Goal: Task Accomplishment & Management: Use online tool/utility

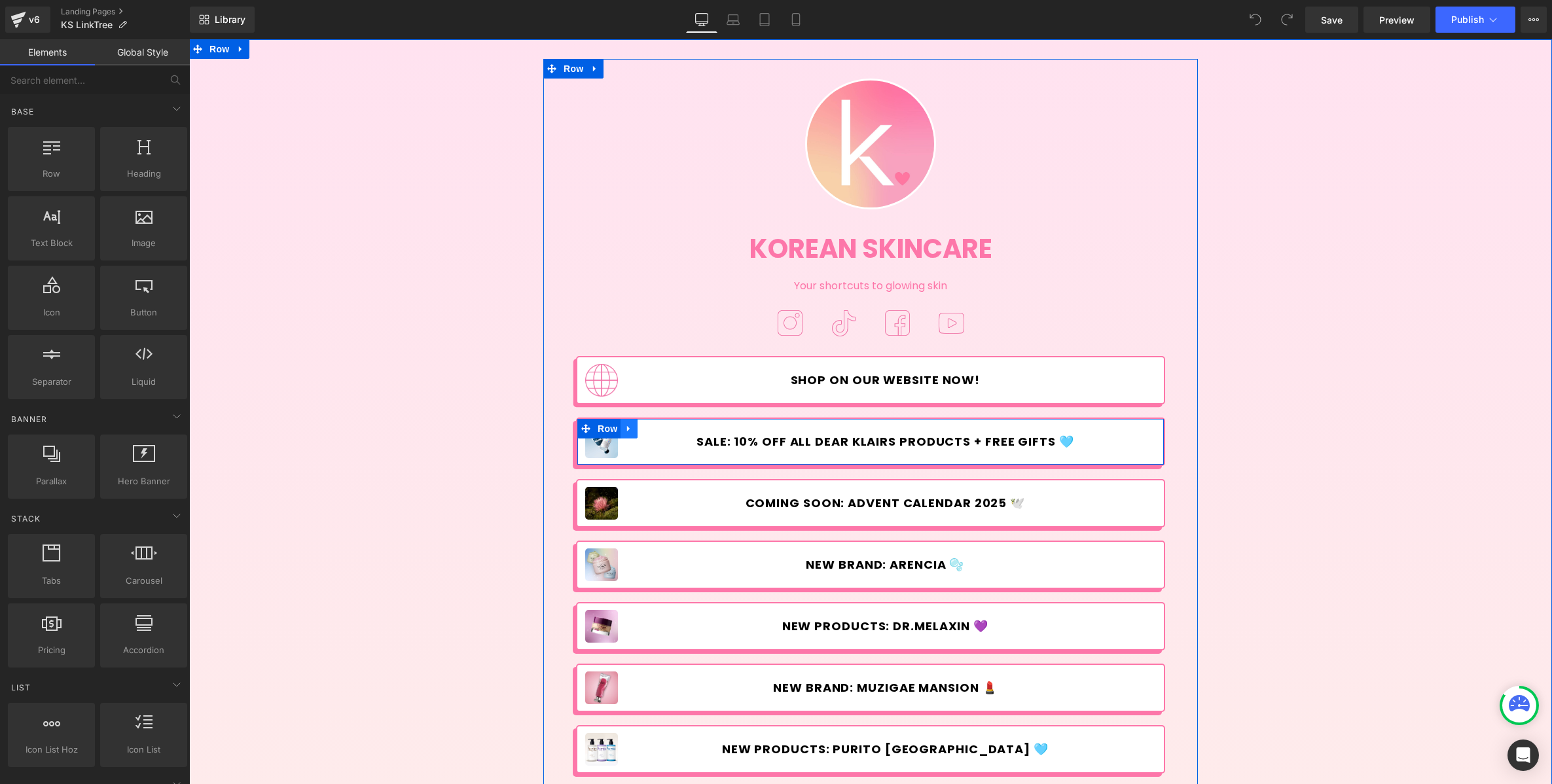
click at [626, 425] on icon at bounding box center [628, 428] width 9 height 10
click at [641, 429] on icon at bounding box center [645, 428] width 9 height 9
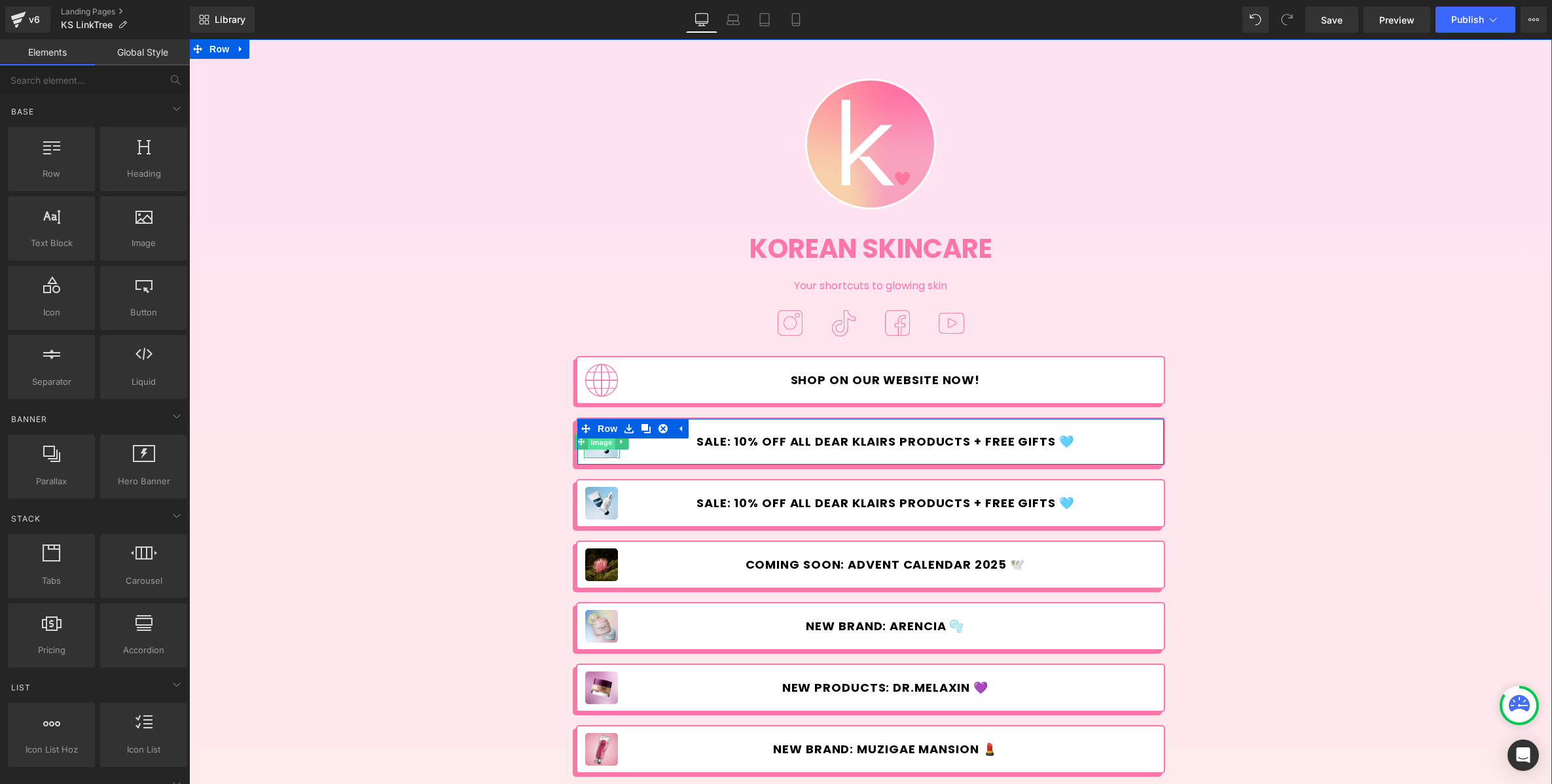
click at [598, 443] on span "Image" at bounding box center [602, 443] width 28 height 16
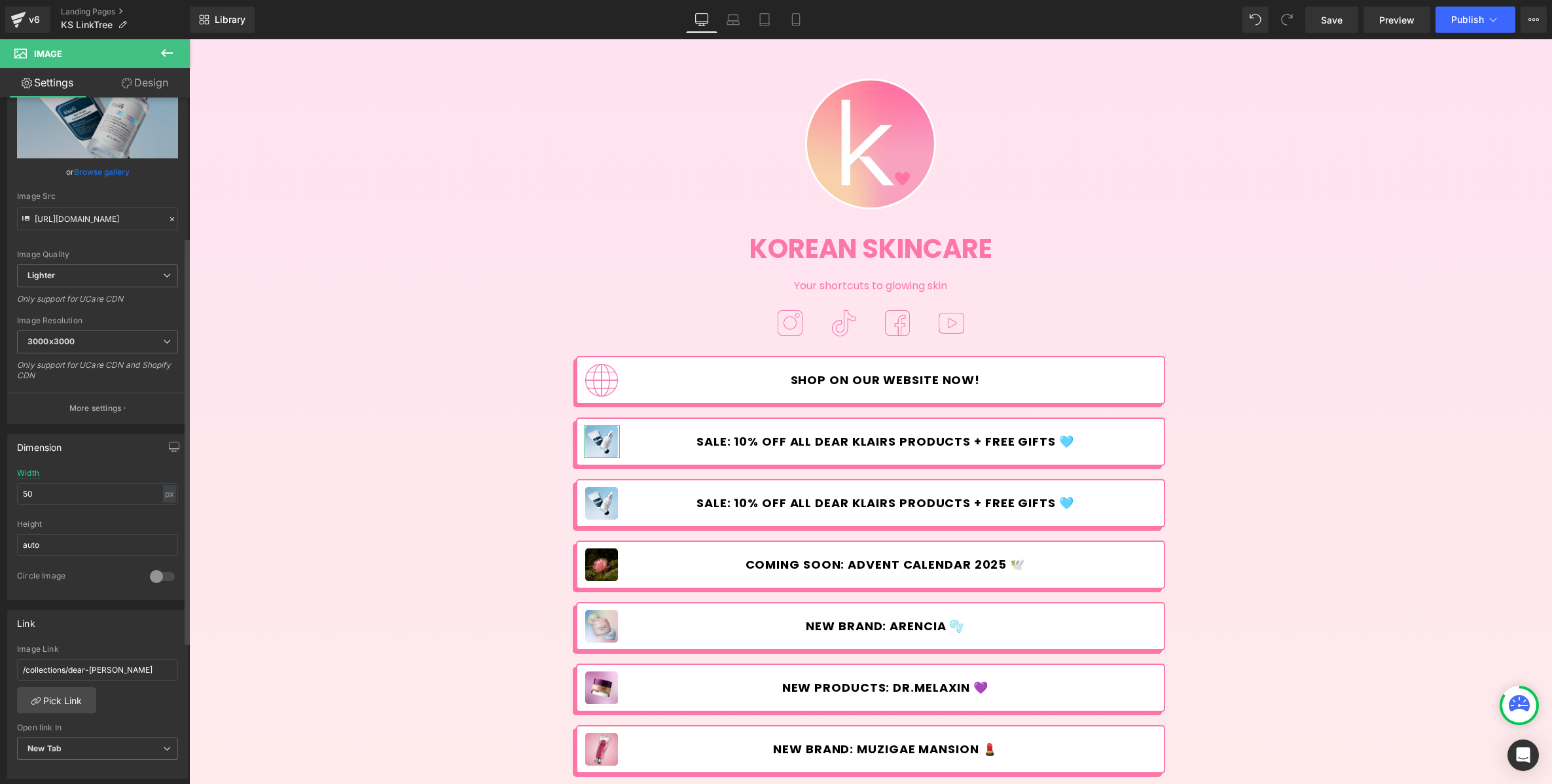
scroll to position [244, 0]
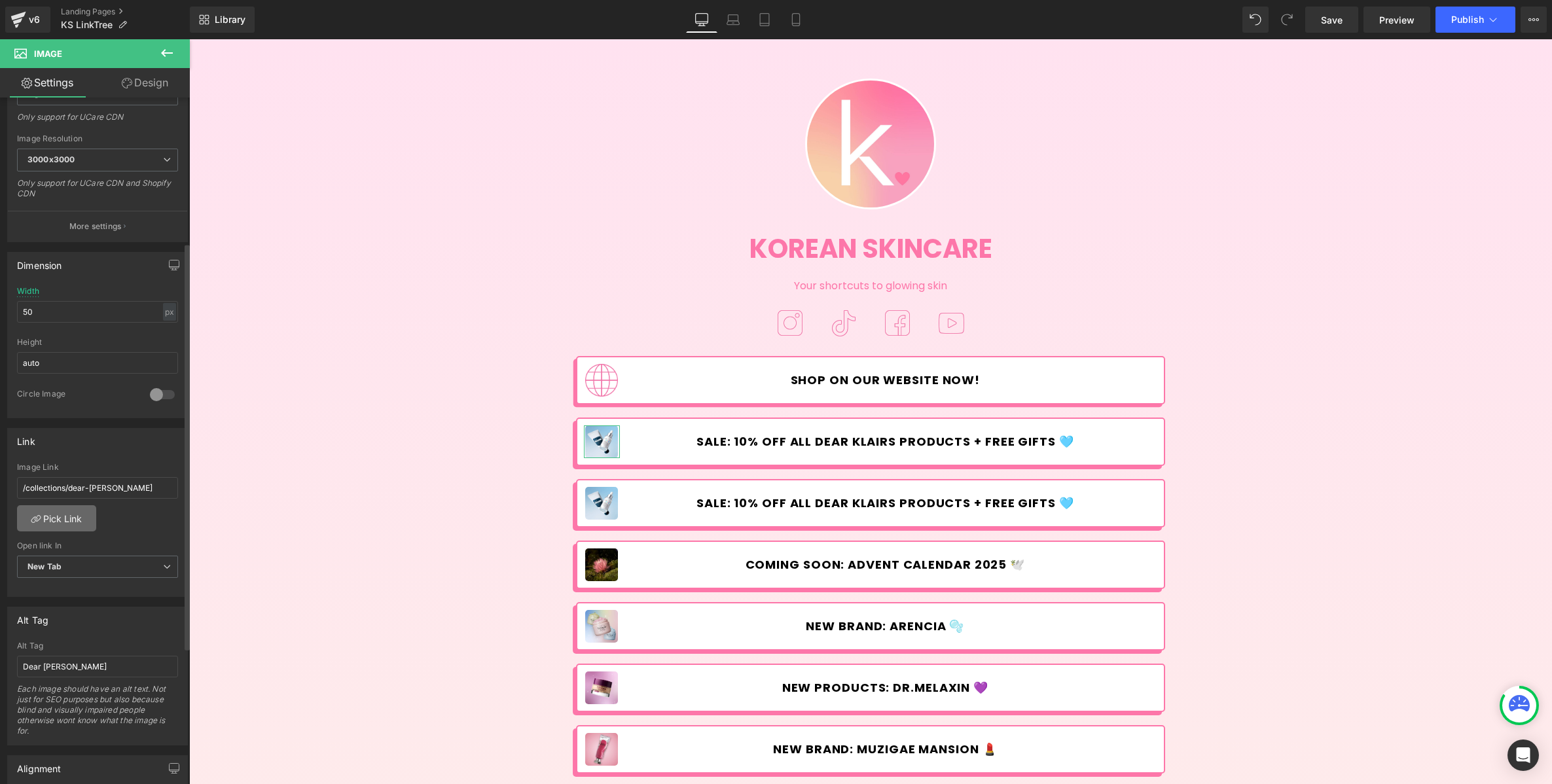
click at [77, 515] on link "Pick Link" at bounding box center [57, 518] width 80 height 26
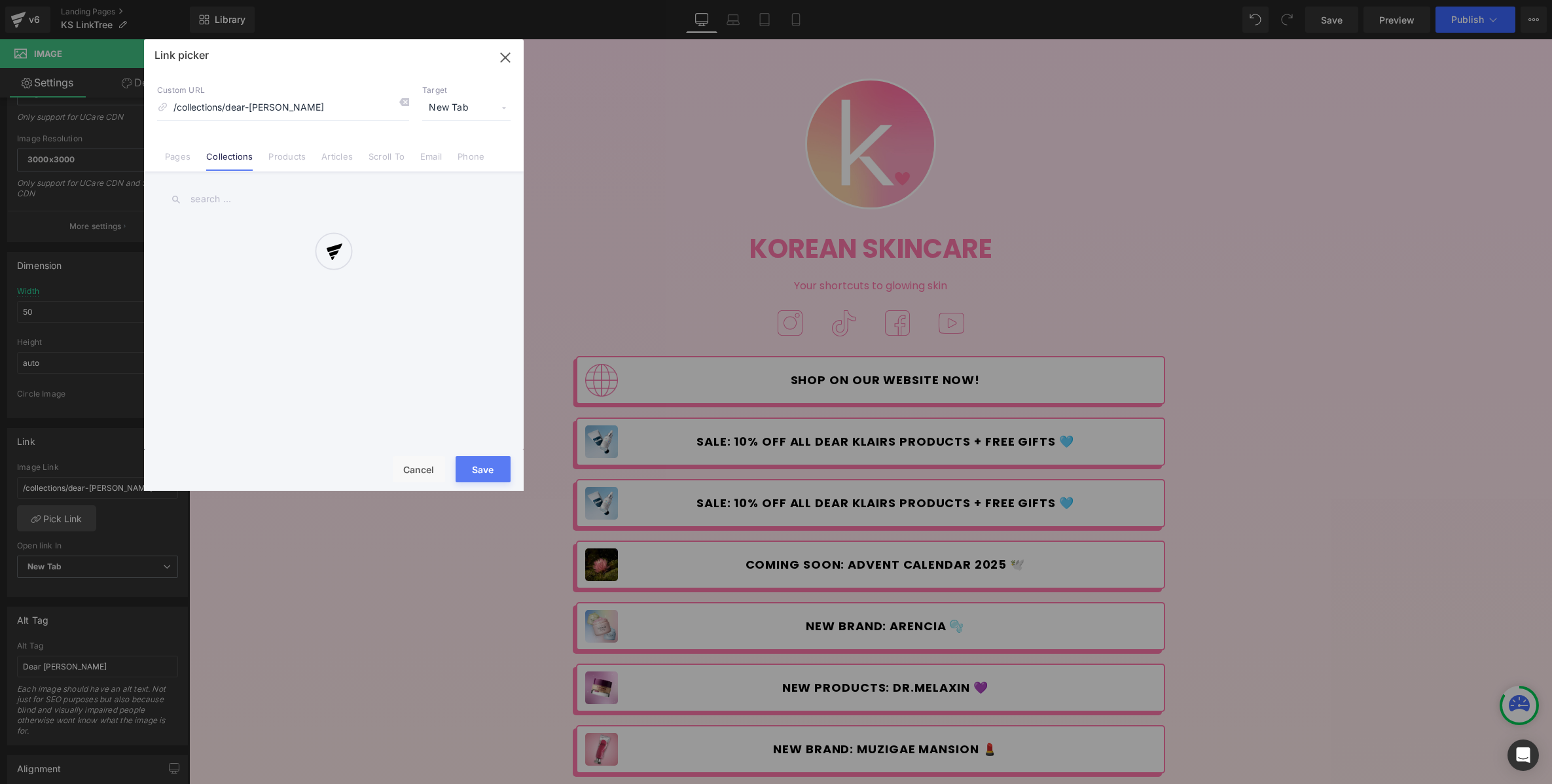
click at [242, 199] on div at bounding box center [333, 265] width 379 height 452
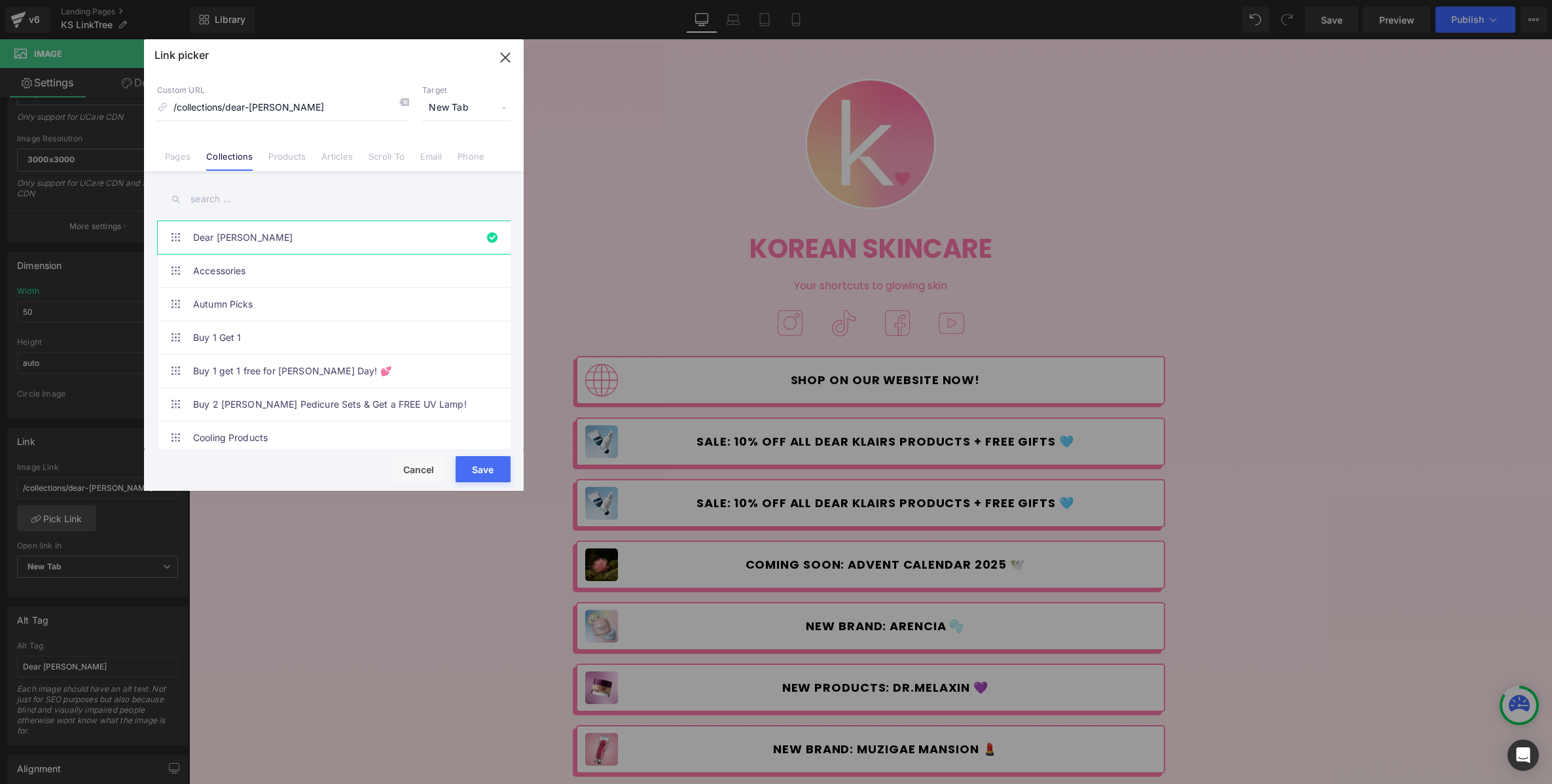
click at [244, 188] on input "text" at bounding box center [333, 199] width 353 height 30
type input "s"
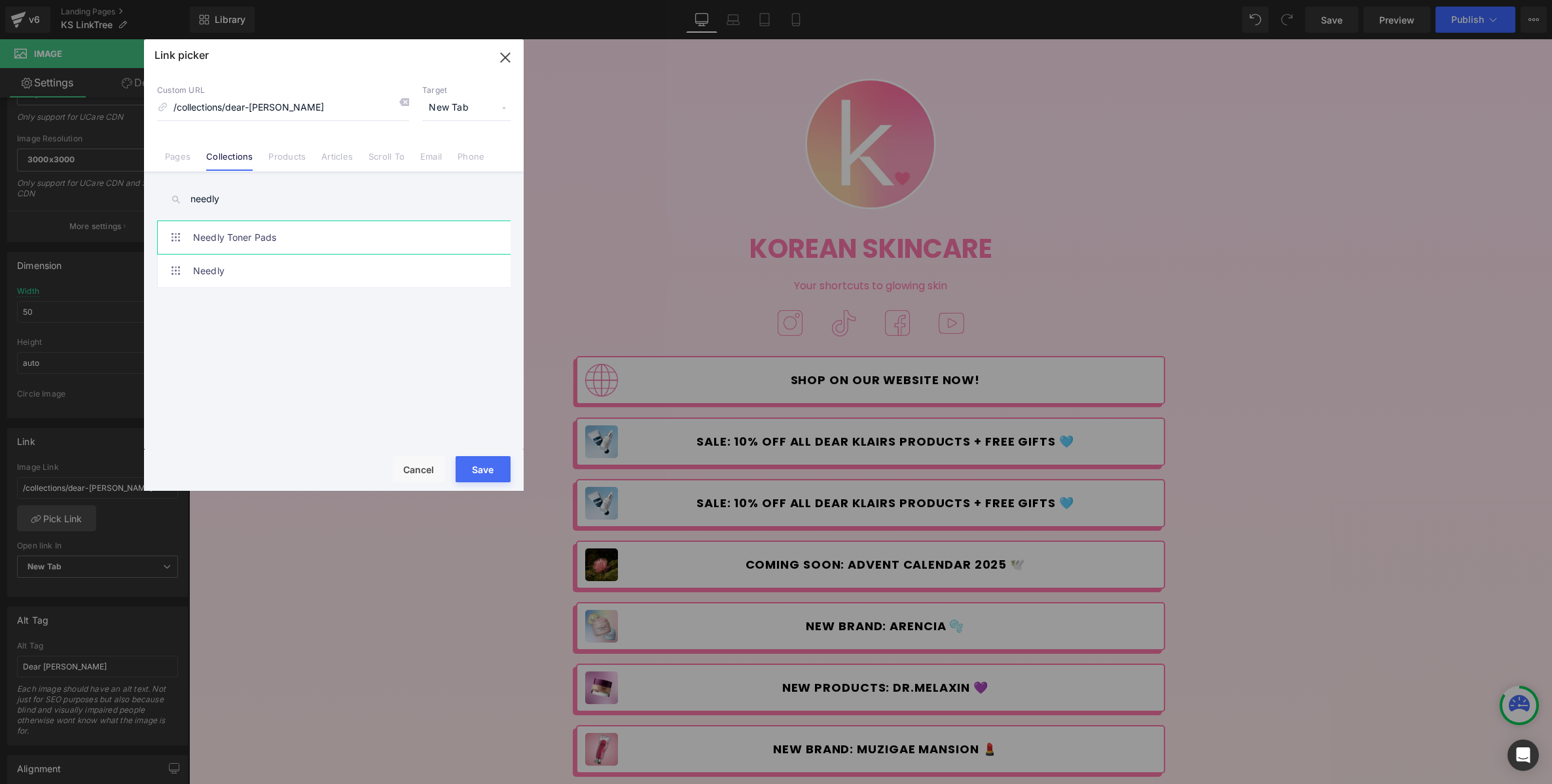
type input "needly"
click at [350, 238] on link "Needly Toner Pads" at bounding box center [336, 237] width 288 height 33
type input "/collections/needly-toner-pads"
click at [493, 467] on button "Save" at bounding box center [483, 469] width 55 height 26
type input "/collections/needly-toner-pads"
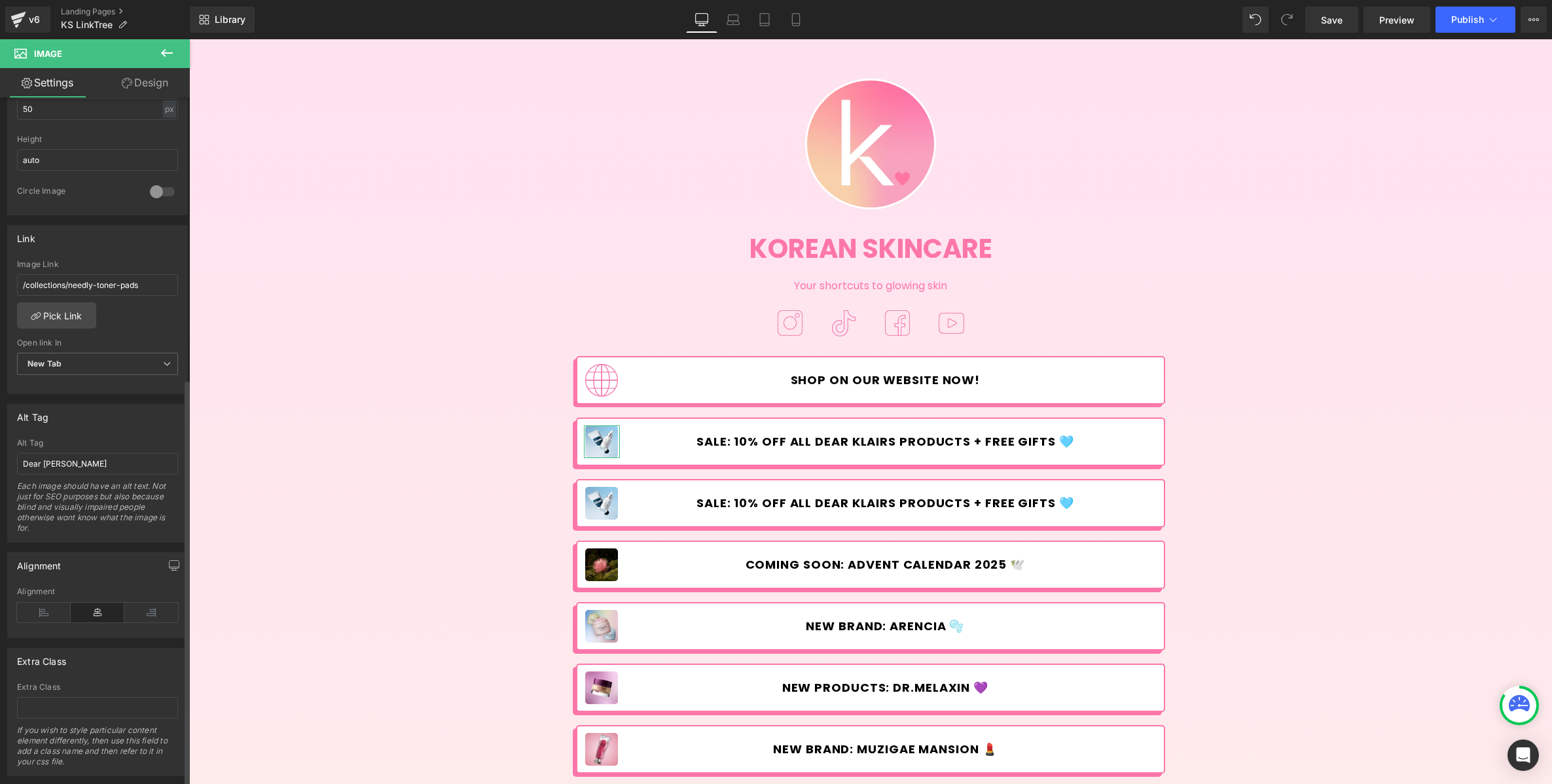
scroll to position [475, 0]
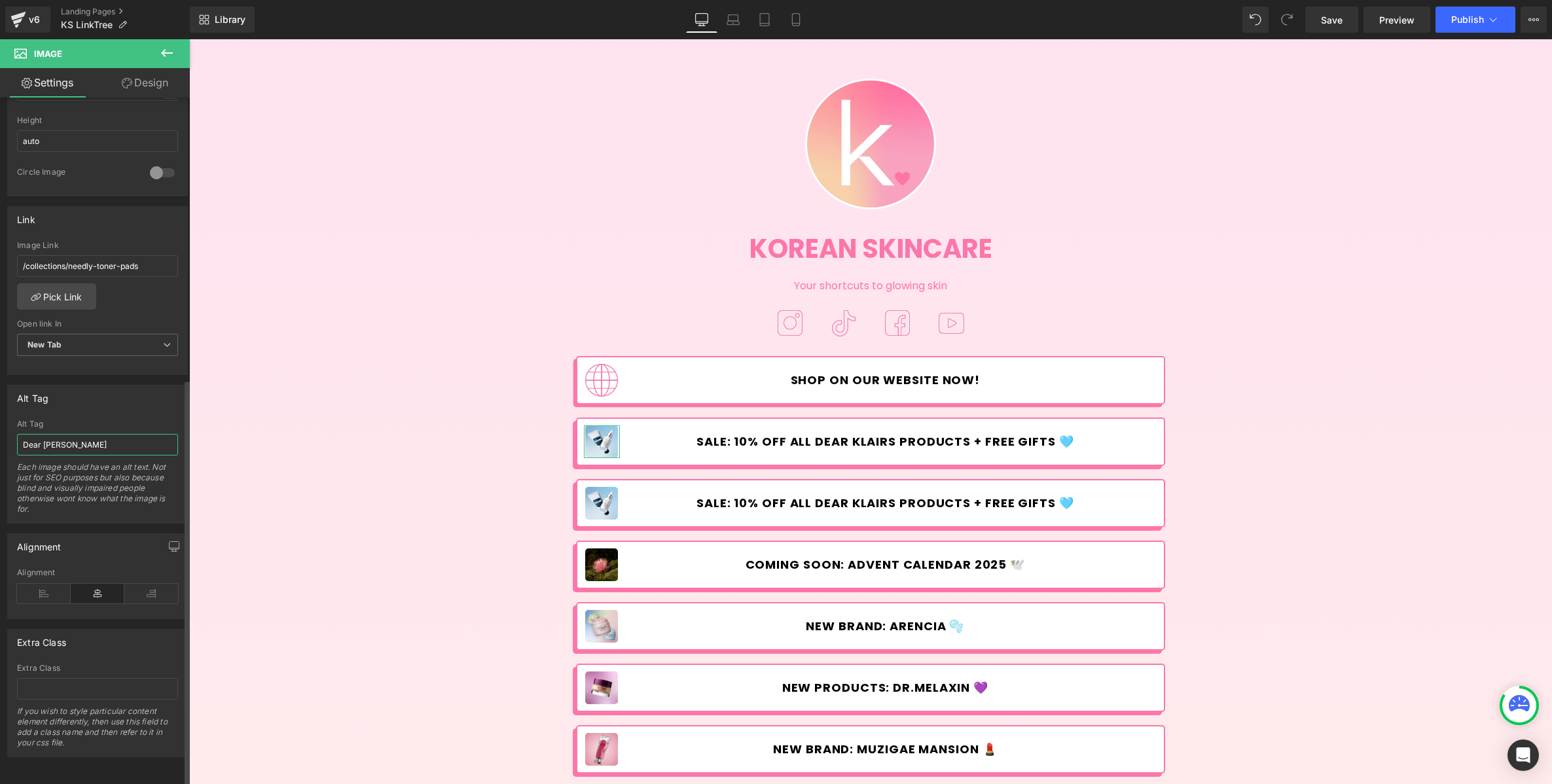
click at [80, 435] on input "Dear [PERSON_NAME]" at bounding box center [98, 445] width 161 height 22
click at [80, 434] on input "Dear [PERSON_NAME]" at bounding box center [98, 445] width 161 height 22
type input "Needly Free Gift"
click at [149, 286] on div "/collections/needly-toner-pads Image Link /collections/needly-toner-pads Pick L…" at bounding box center [98, 307] width 179 height 134
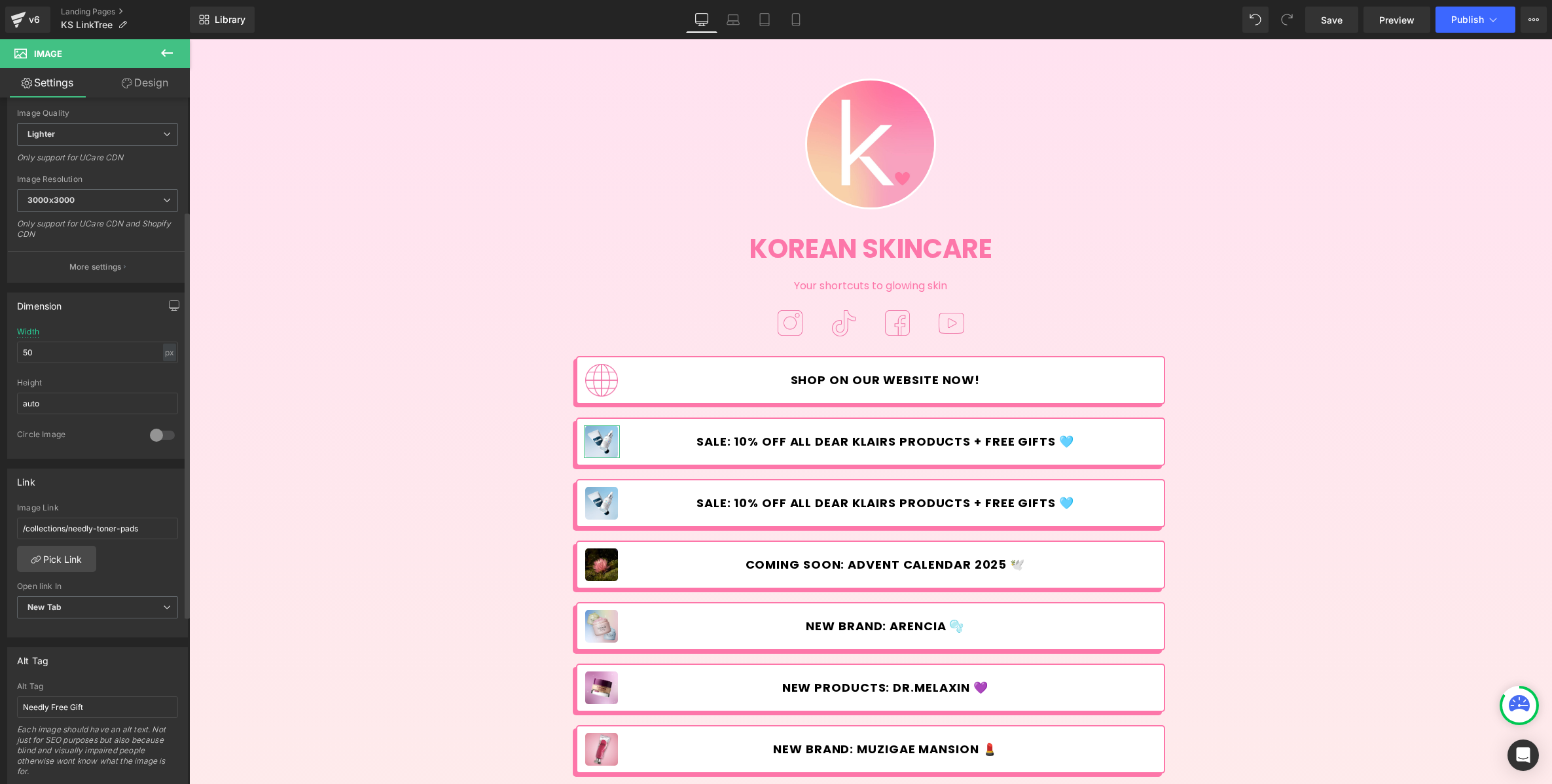
scroll to position [0, 0]
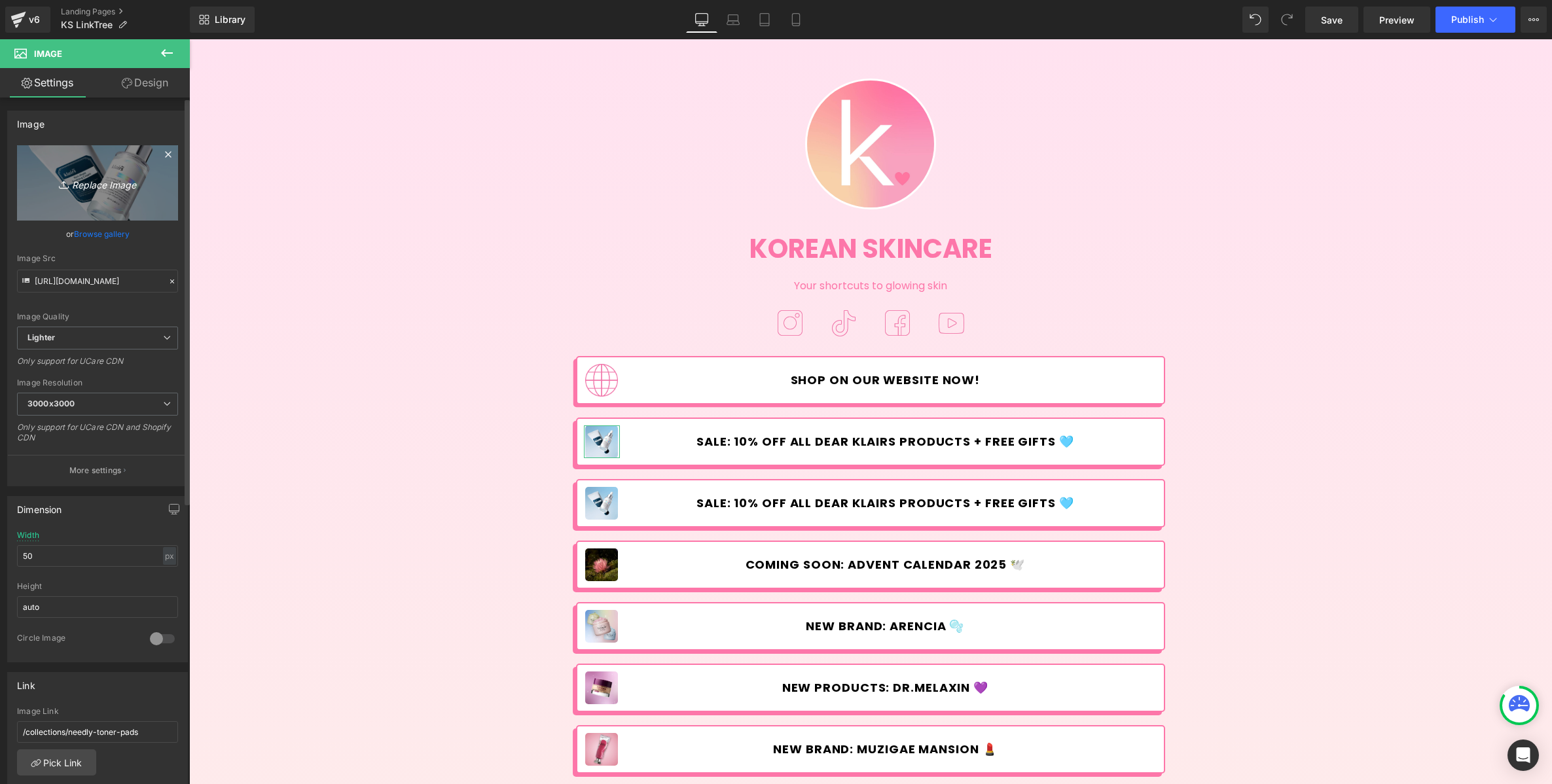
click at [98, 178] on icon "Replace Image" at bounding box center [97, 183] width 105 height 16
type input "C:\fakepath\Needly_GWP-linktree.jpg"
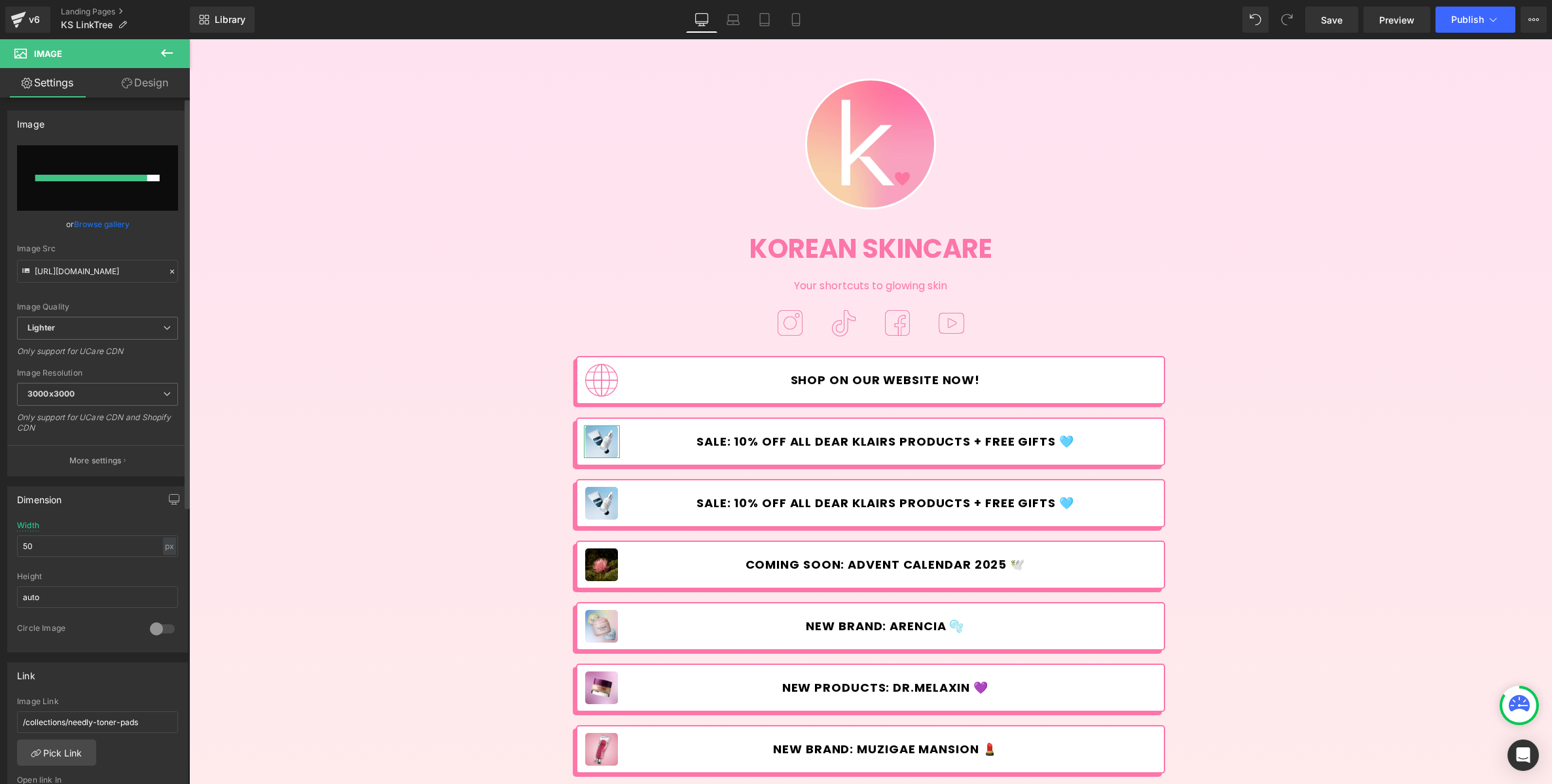
click at [102, 180] on div at bounding box center [92, 178] width 111 height 7
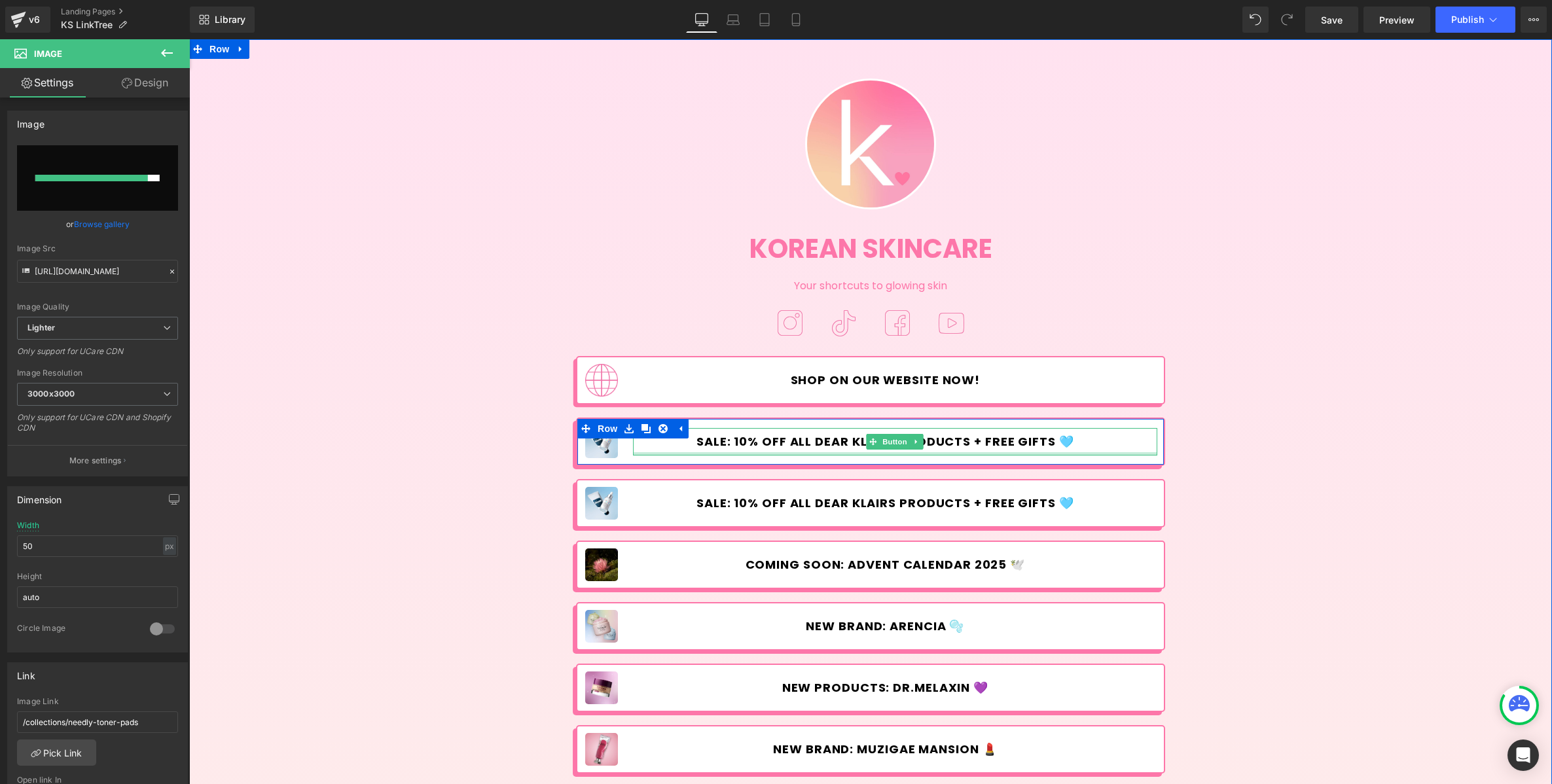
click at [703, 442] on span "SALE: 10% OFF ALL DEAR KLAIRS PRODUCTS + FREE GIFTS 🩵" at bounding box center [885, 442] width 377 height 14
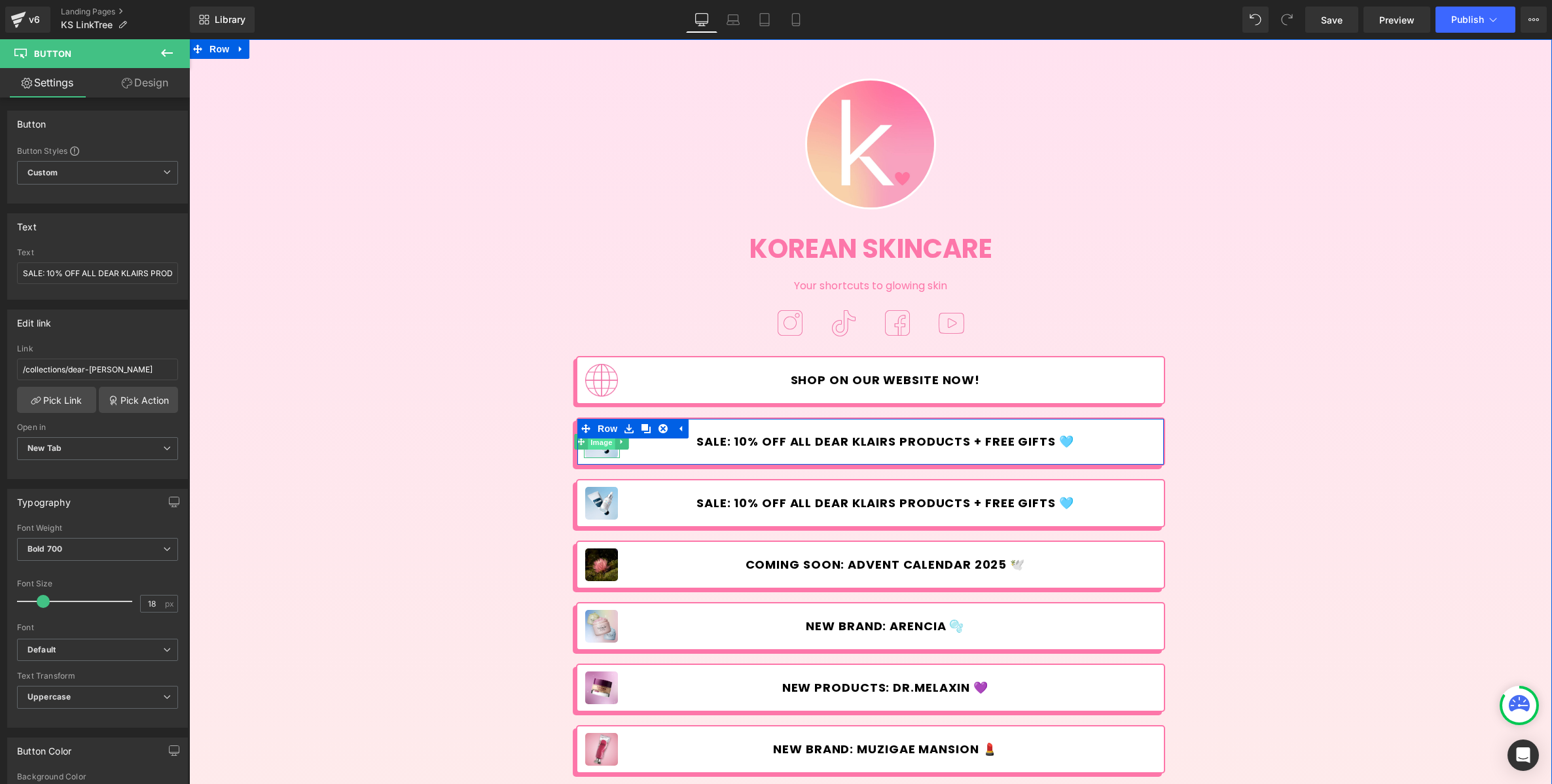
click at [600, 442] on span "Image" at bounding box center [602, 443] width 28 height 16
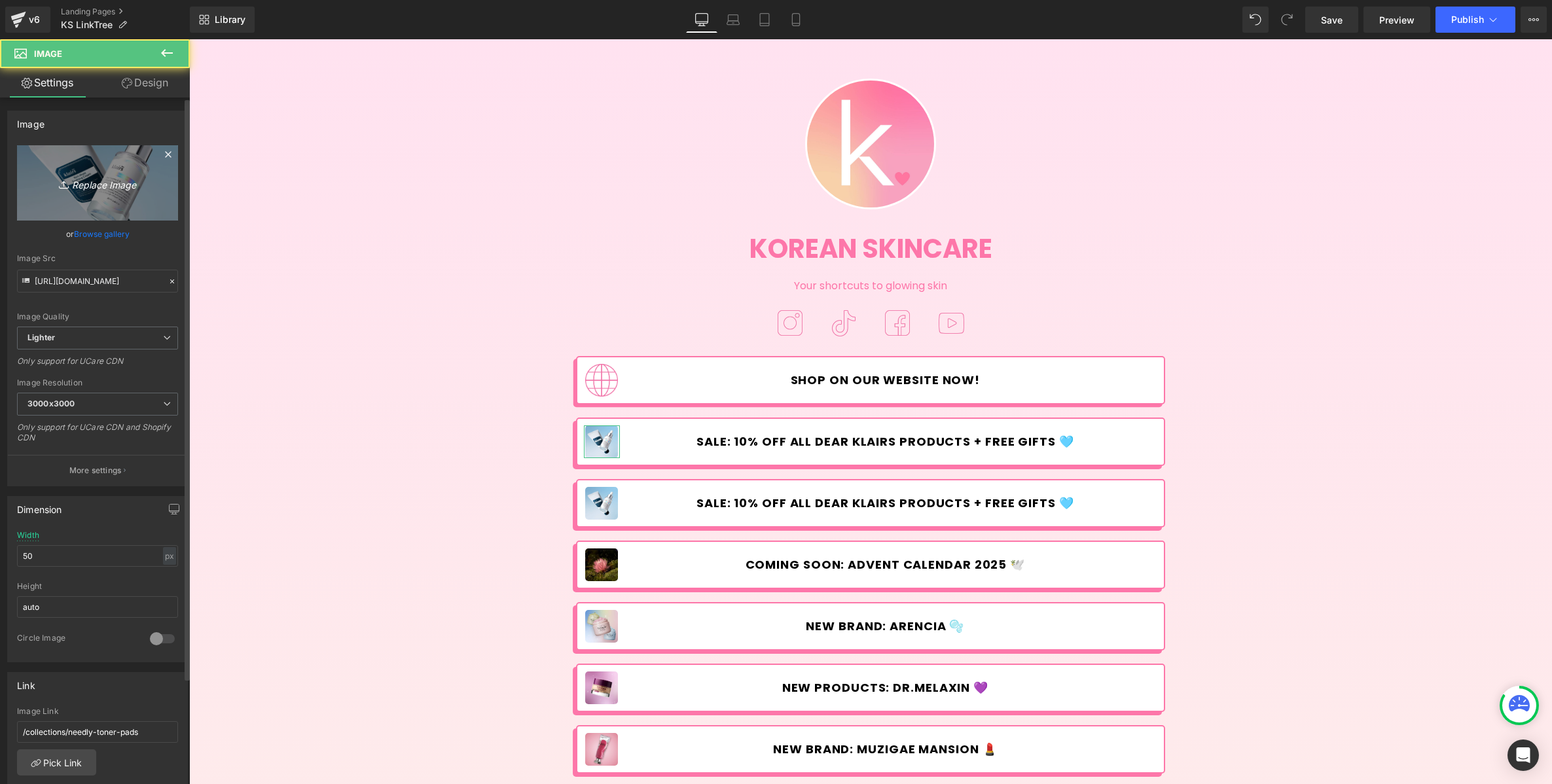
click at [121, 203] on link "Replace Image" at bounding box center [98, 183] width 161 height 76
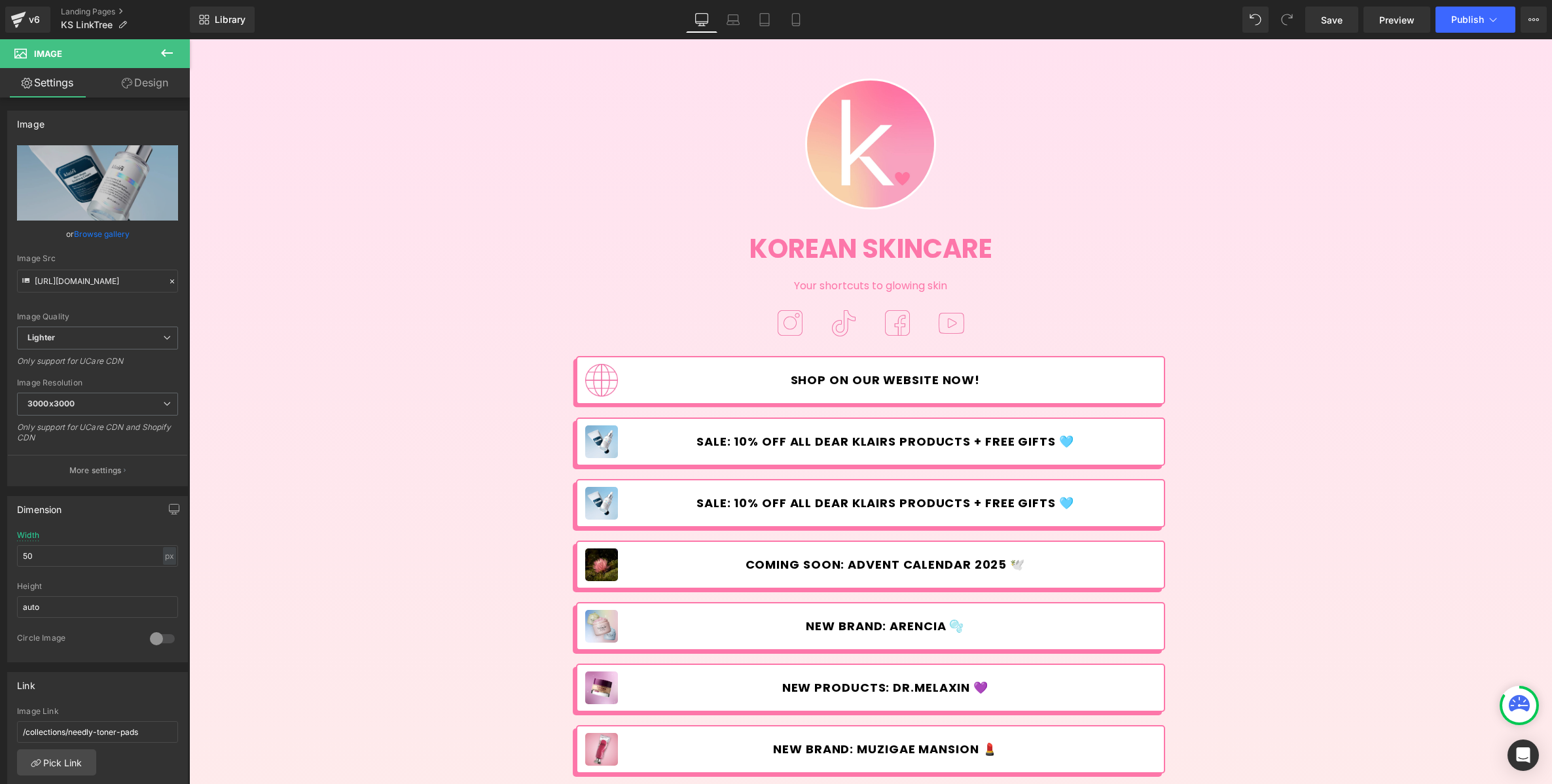
type input "C:\fakepath\Needly_GWP-linktree.jpg"
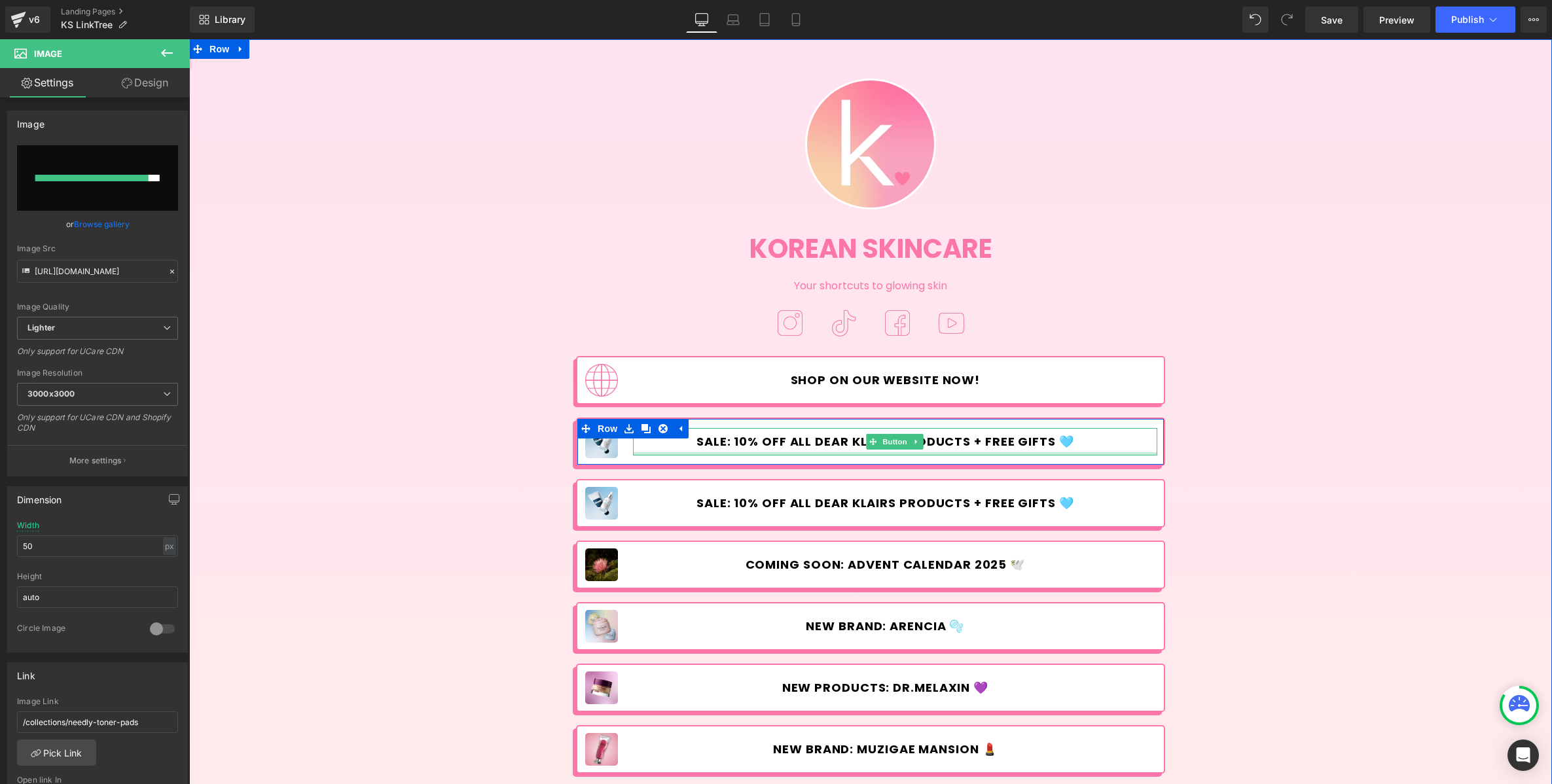
type input "[URL][DOMAIN_NAME]"
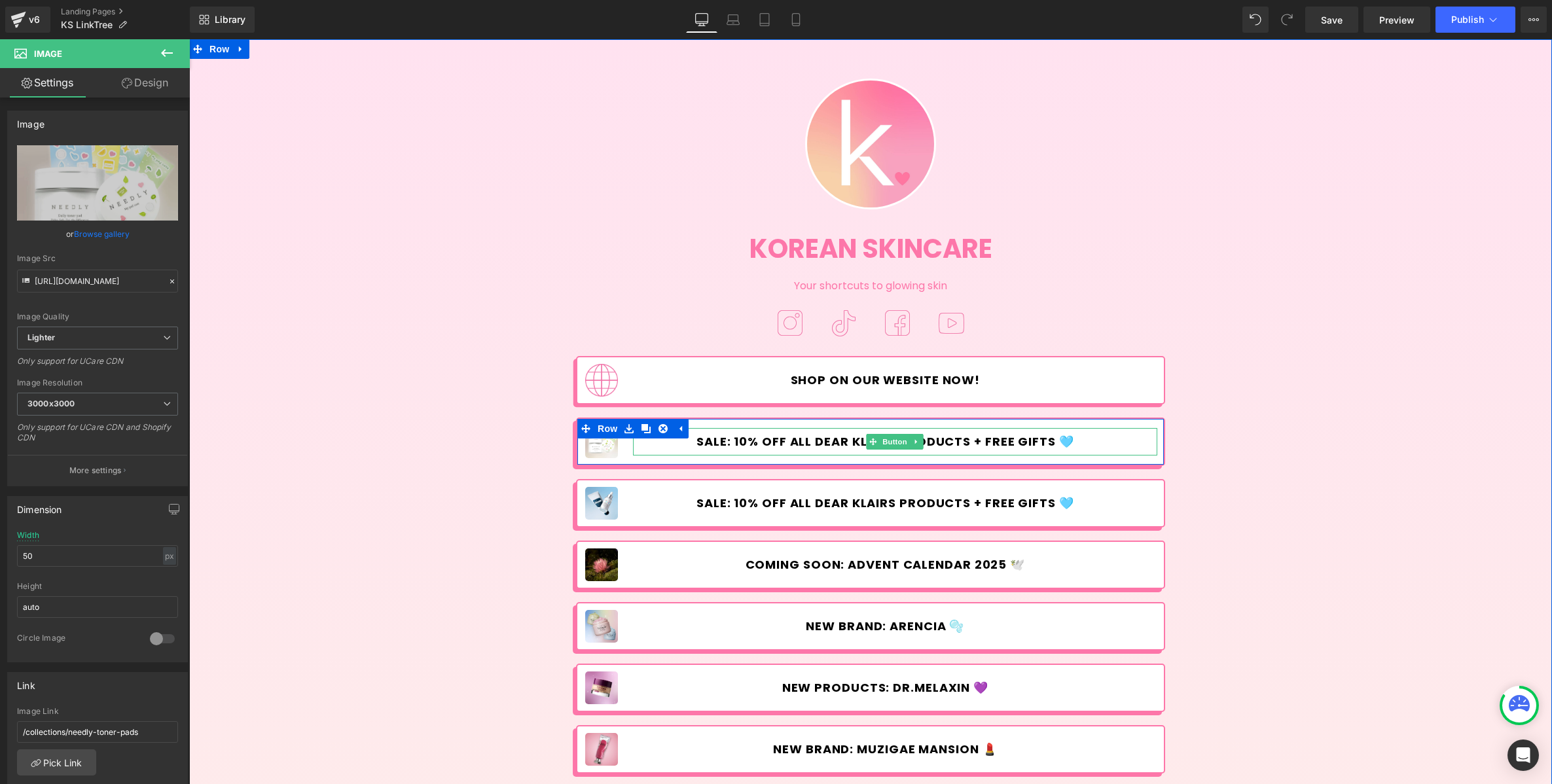
click at [776, 446] on span "SALE: 10% OFF ALL DEAR KLAIRS PRODUCTS + FREE GIFTS 🩵" at bounding box center [885, 442] width 377 height 14
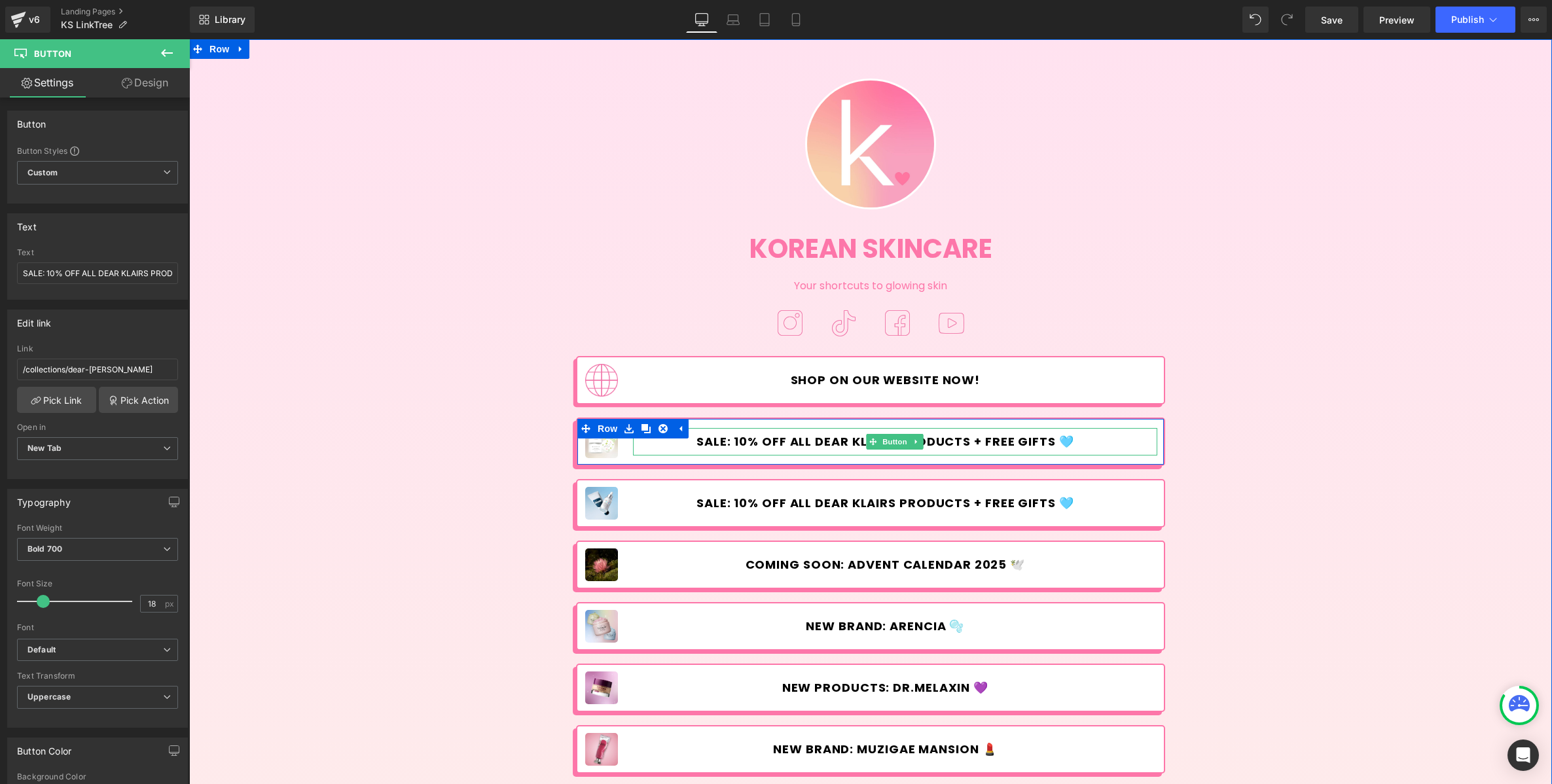
click at [780, 440] on span "SALE: 10% OFF ALL DEAR KLAIRS PRODUCTS + FREE GIFTS 🩵" at bounding box center [885, 442] width 377 height 14
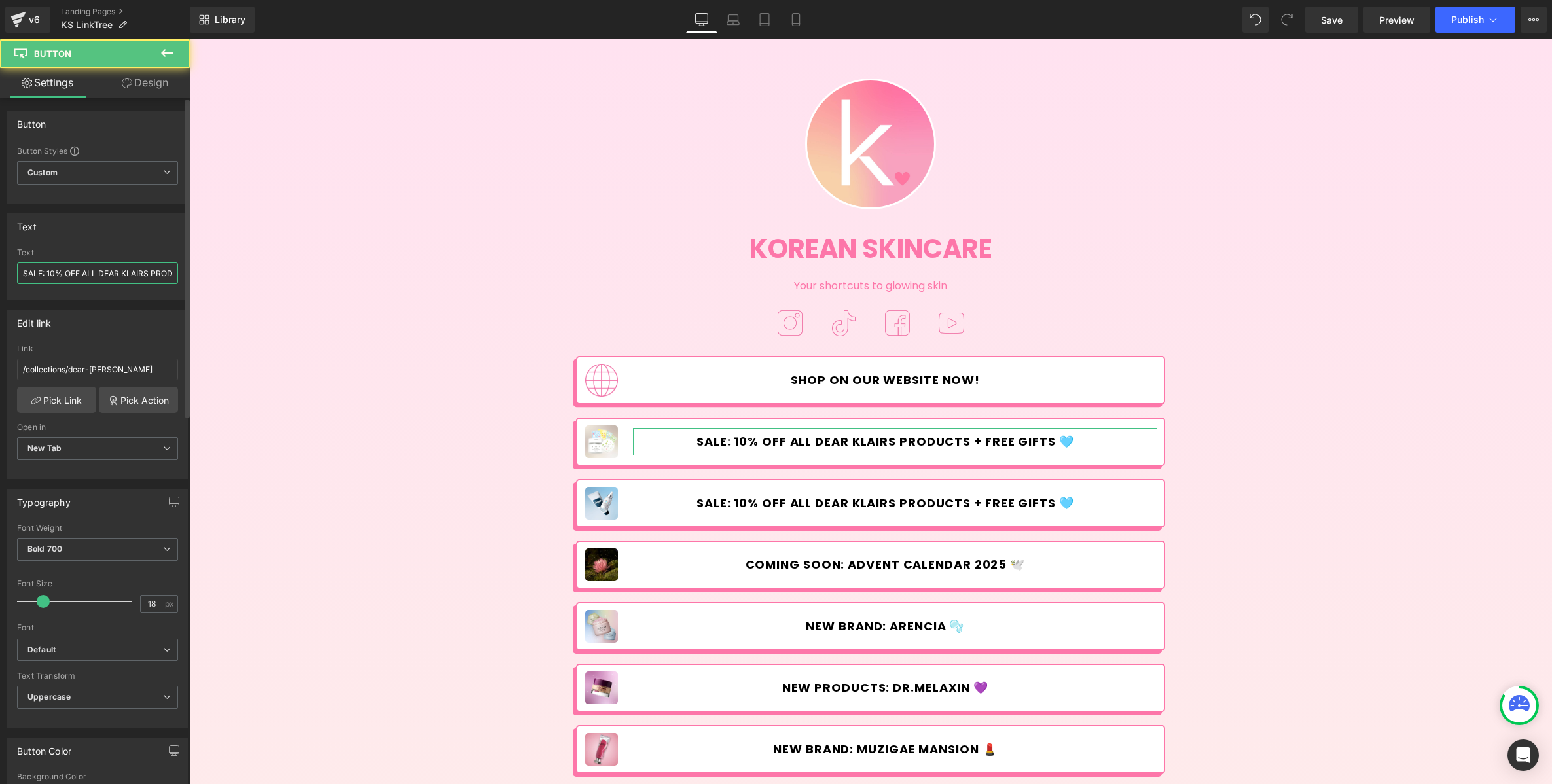
click at [57, 273] on input "SALE: 10% OFF ALL DEAR KLAIRS PRODUCTS + FREE GIFTS 🩵" at bounding box center [98, 274] width 161 height 22
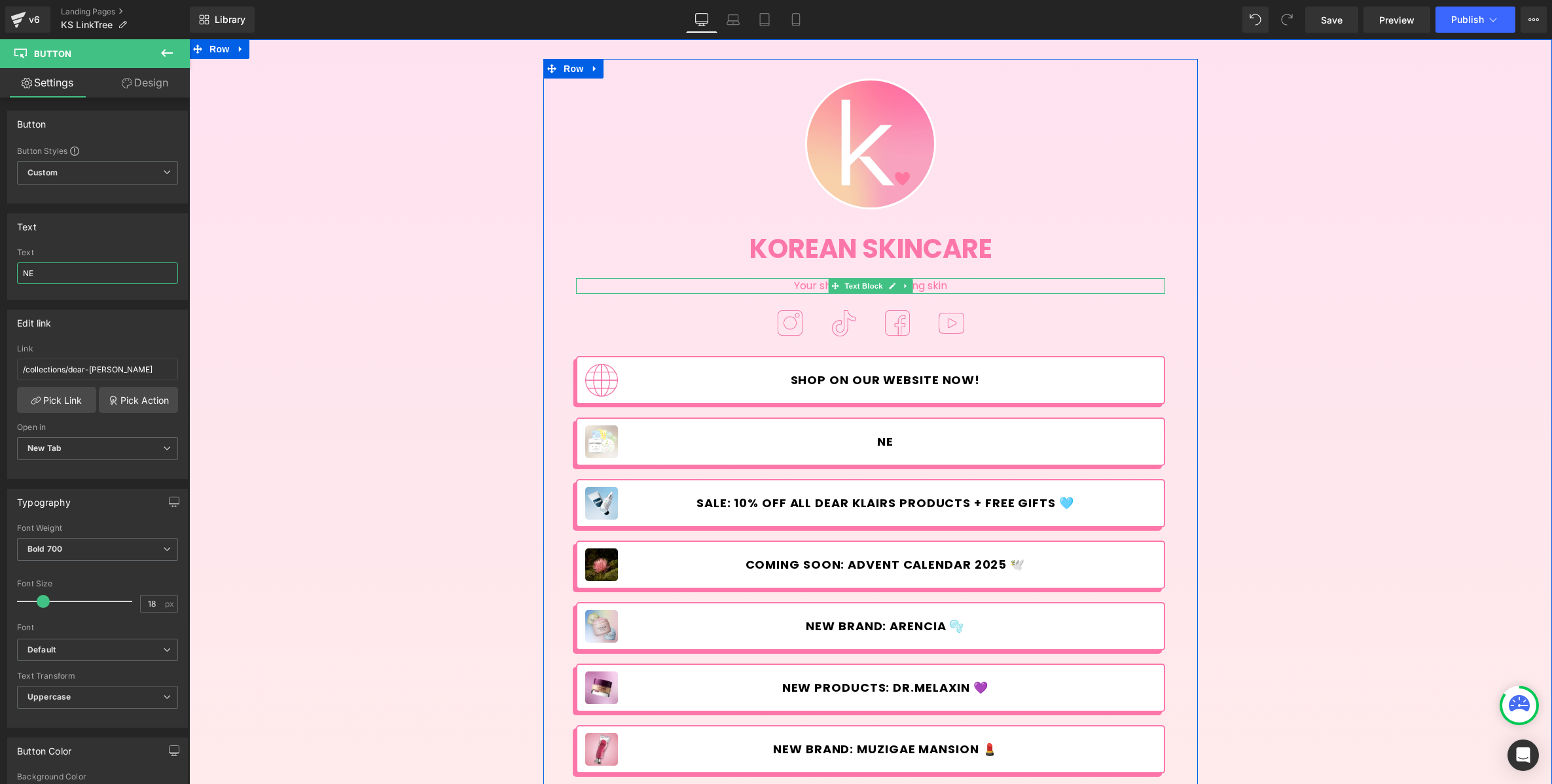
type input "N"
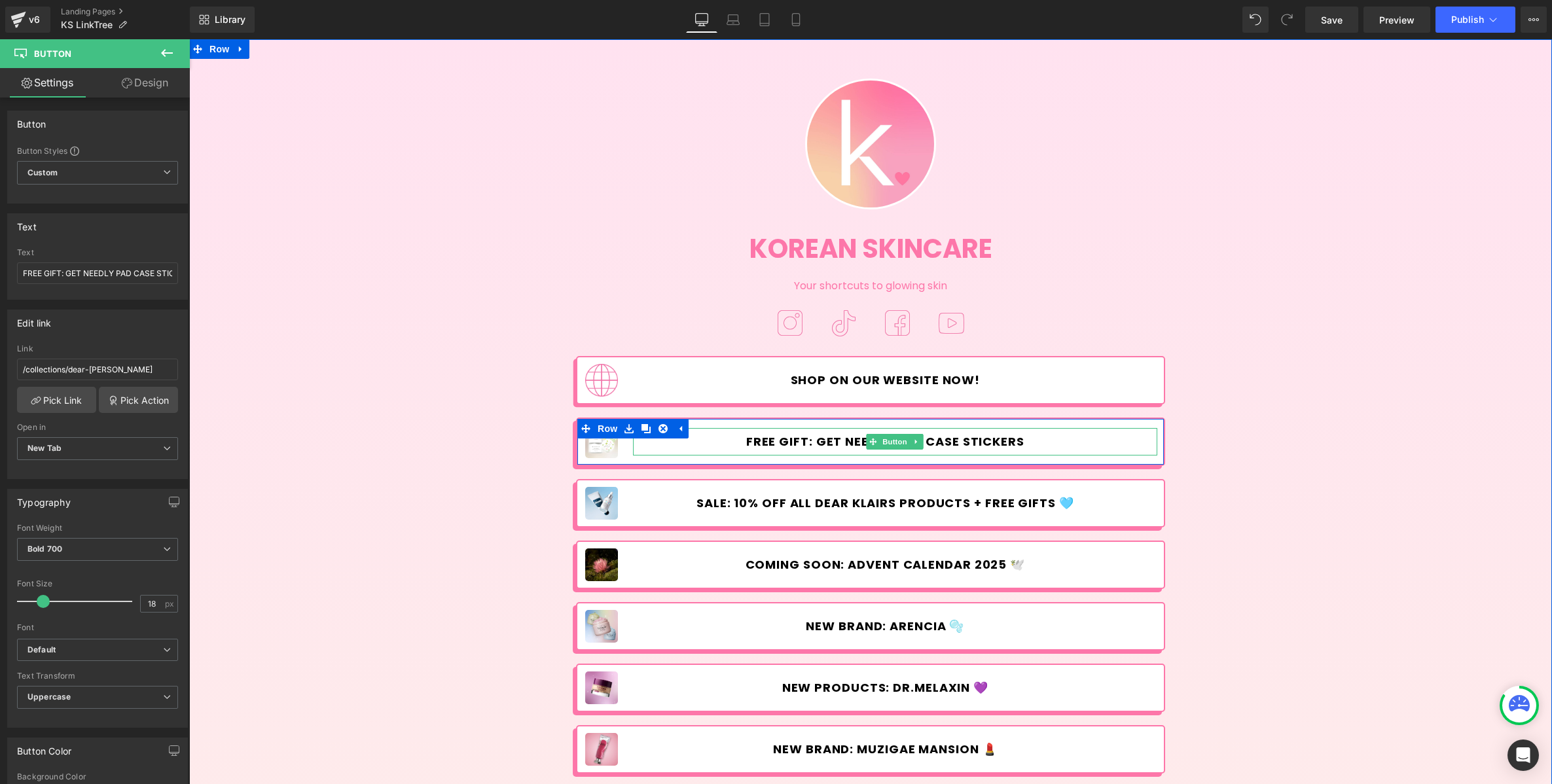
click at [824, 439] on span "FREE GIFT: GET NEEDLY PAD CASE STICKERS" at bounding box center [885, 442] width 278 height 14
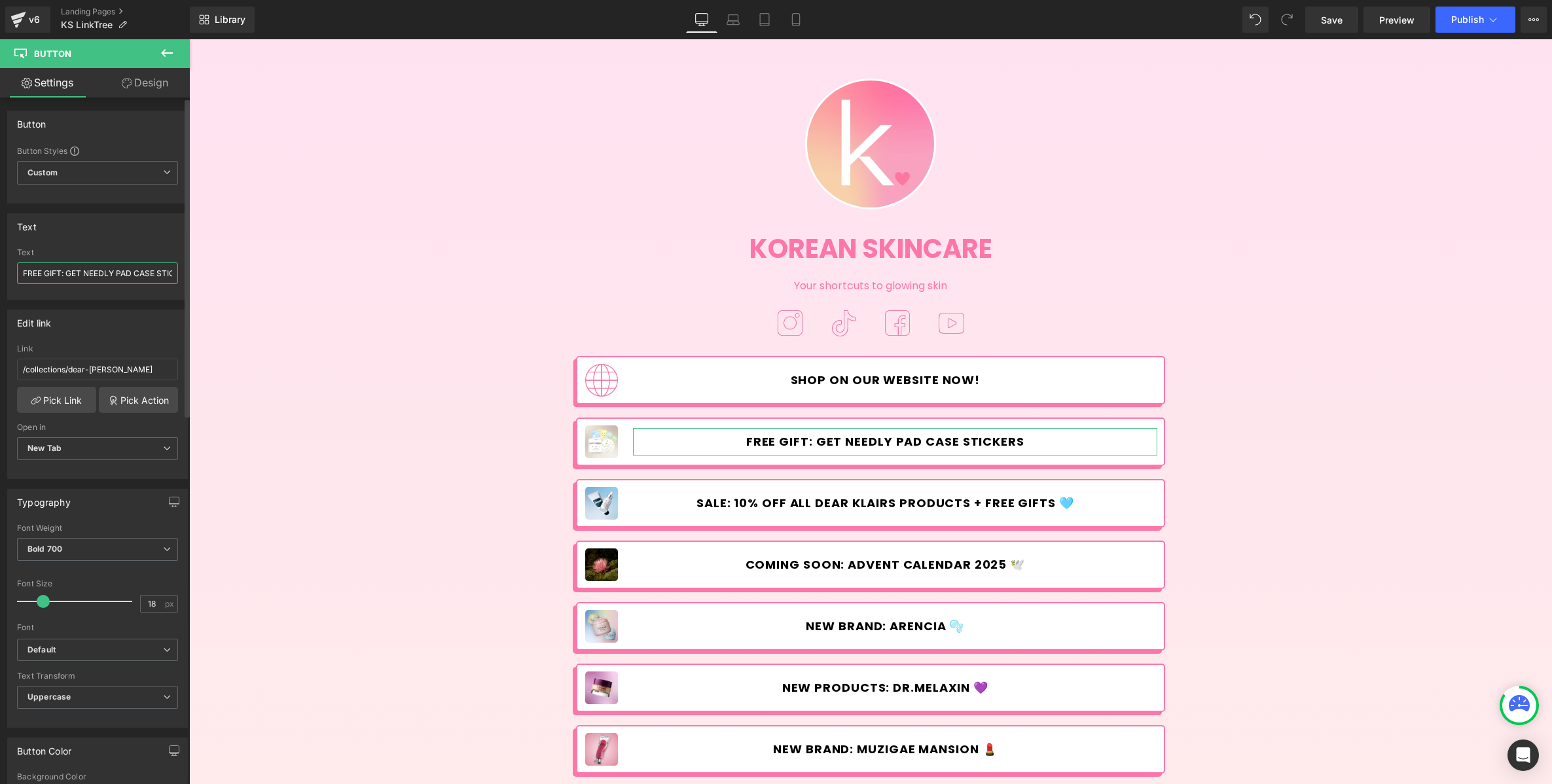
click at [132, 277] on input "FREE GIFT: GET NEEDLY PAD CASE STICKERS" at bounding box center [98, 274] width 161 height 22
click at [95, 273] on input "FREE GIFT: GET NEEDLY PAD CASE STICKERS" at bounding box center [98, 274] width 161 height 22
click at [85, 274] on input "FREE GIFT: GET NEEDLY PAD CASE STICKERS" at bounding box center [98, 274] width 161 height 22
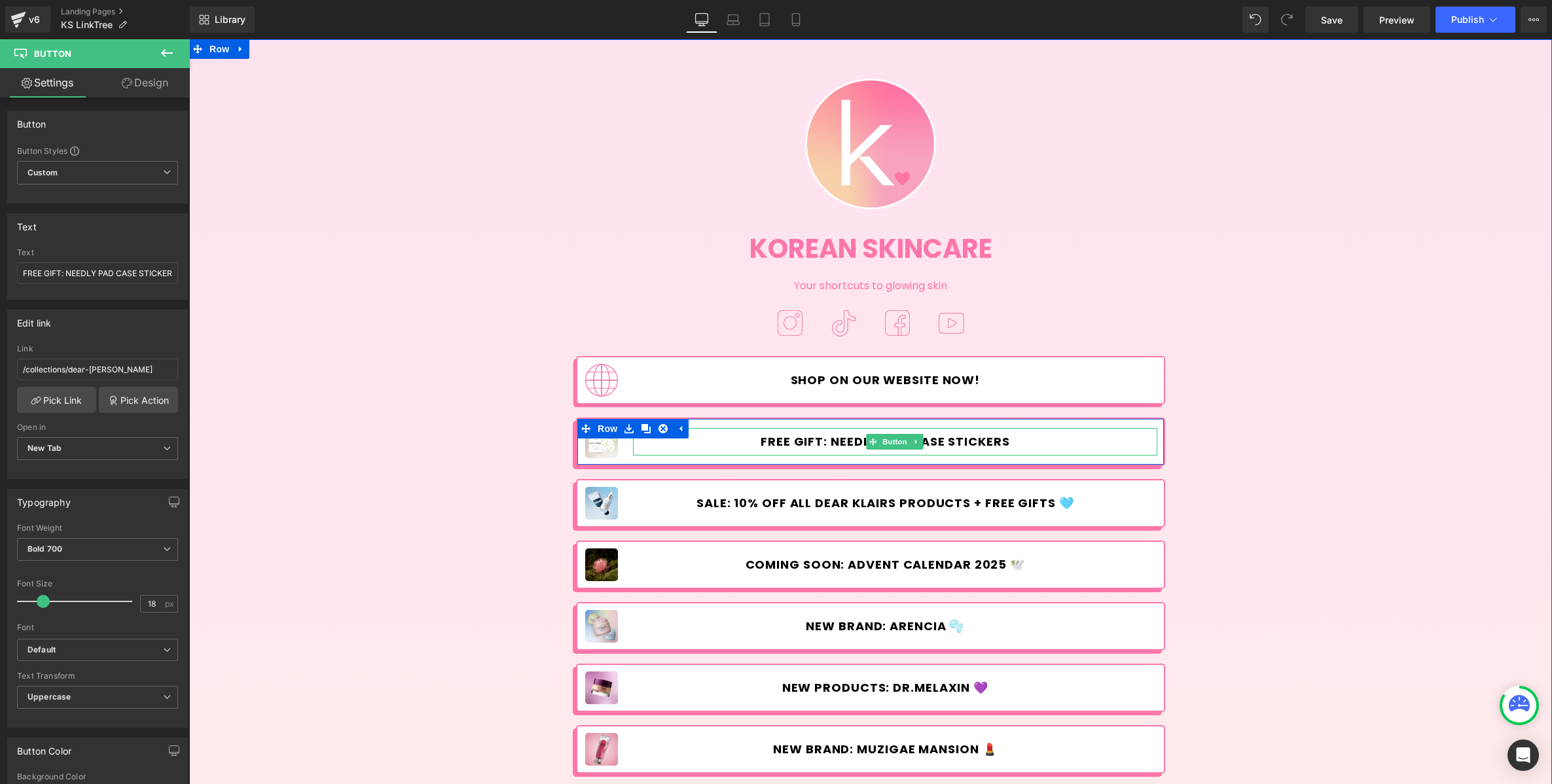
click at [834, 445] on span "FREE GIFT: NEEDLY PAD CASE STICKERS" at bounding box center [885, 442] width 250 height 14
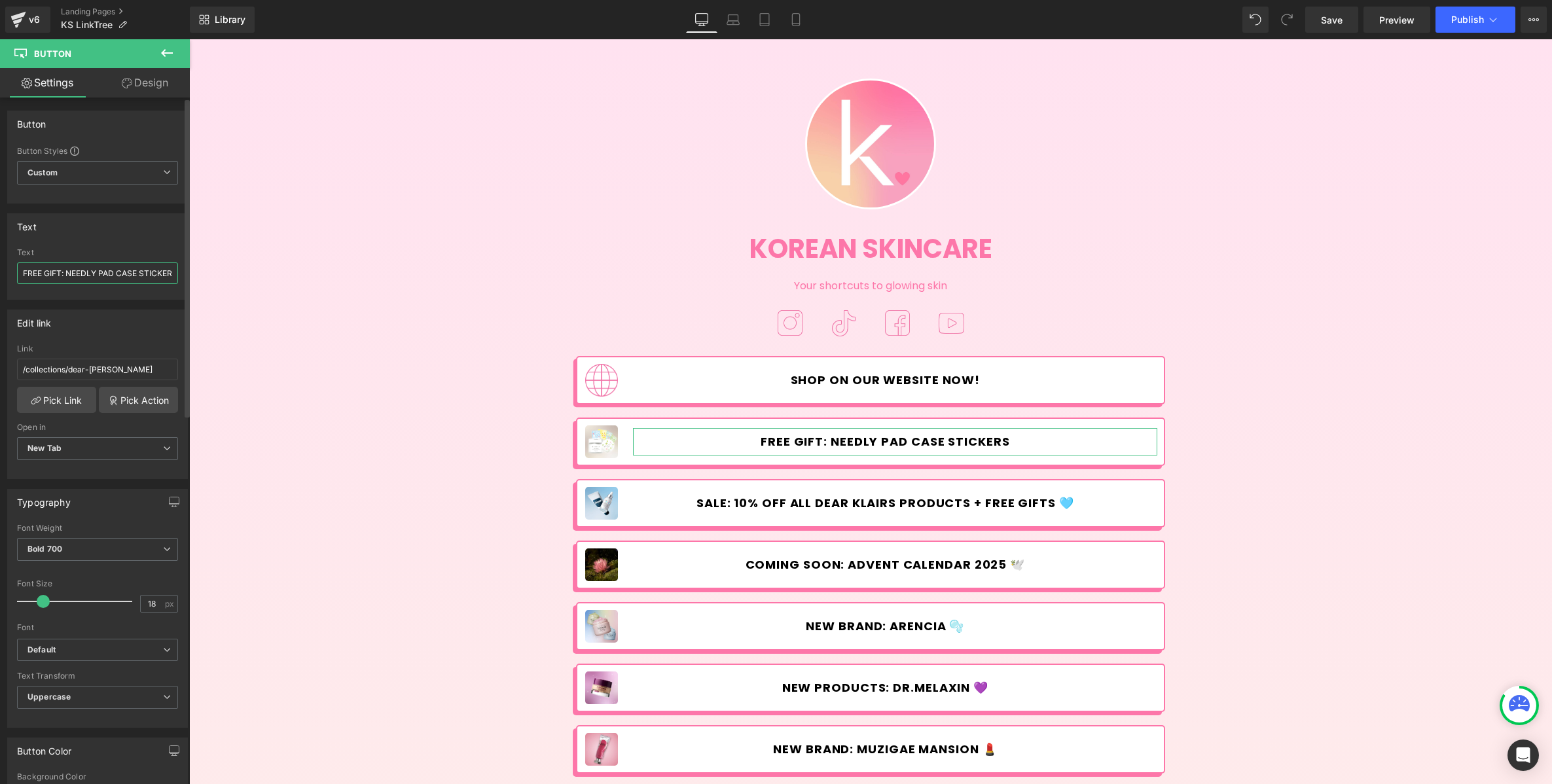
click at [101, 269] on input "FREE GIFT: NEEDLY PAD CASE STICKERS" at bounding box center [98, 274] width 161 height 22
type input "FREE GIFT: NEEDLY TONER PAD CASE STICKERS"
click at [64, 393] on link "Pick Link" at bounding box center [57, 400] width 80 height 26
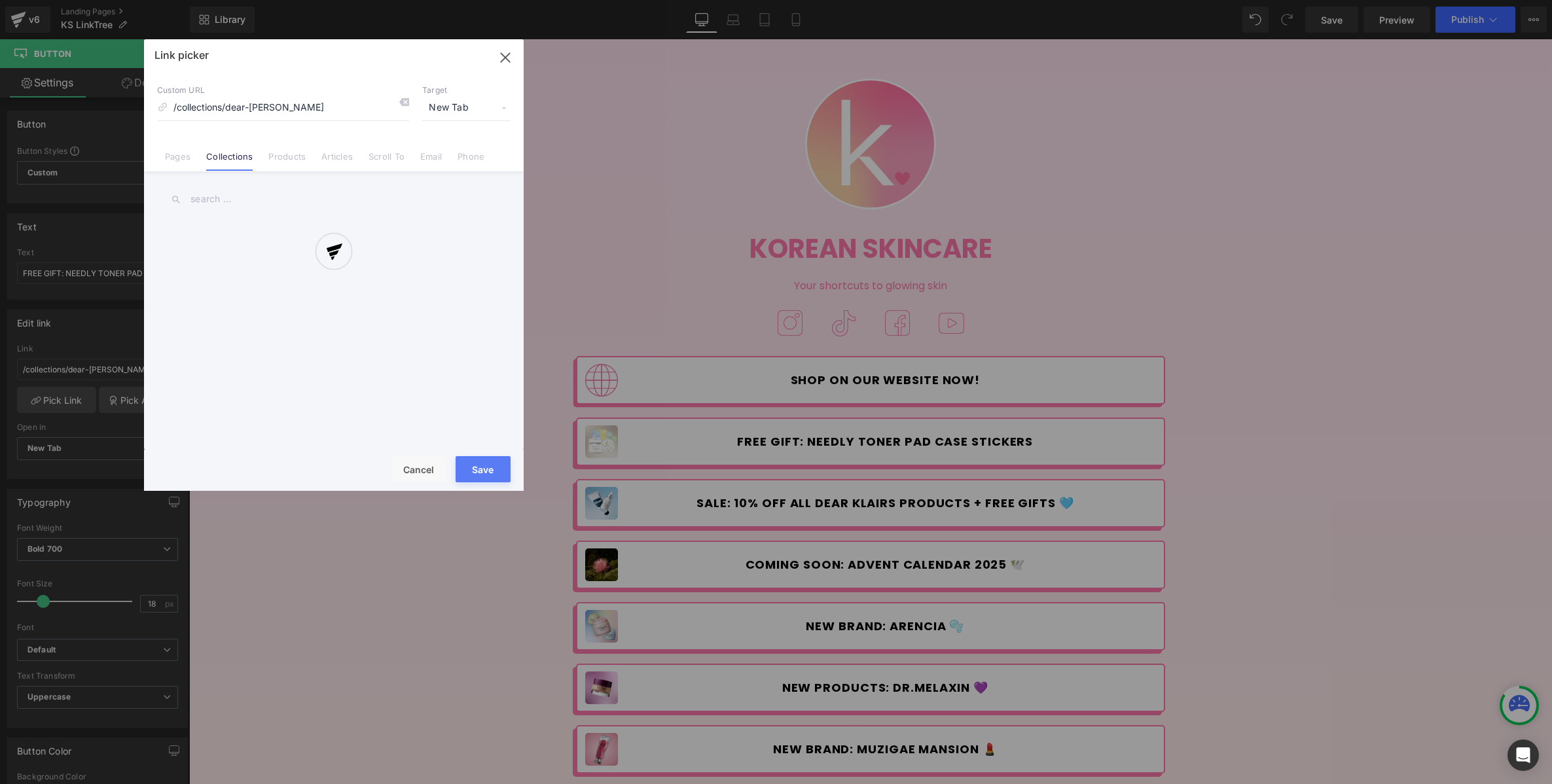
click at [215, 199] on div at bounding box center [333, 265] width 379 height 452
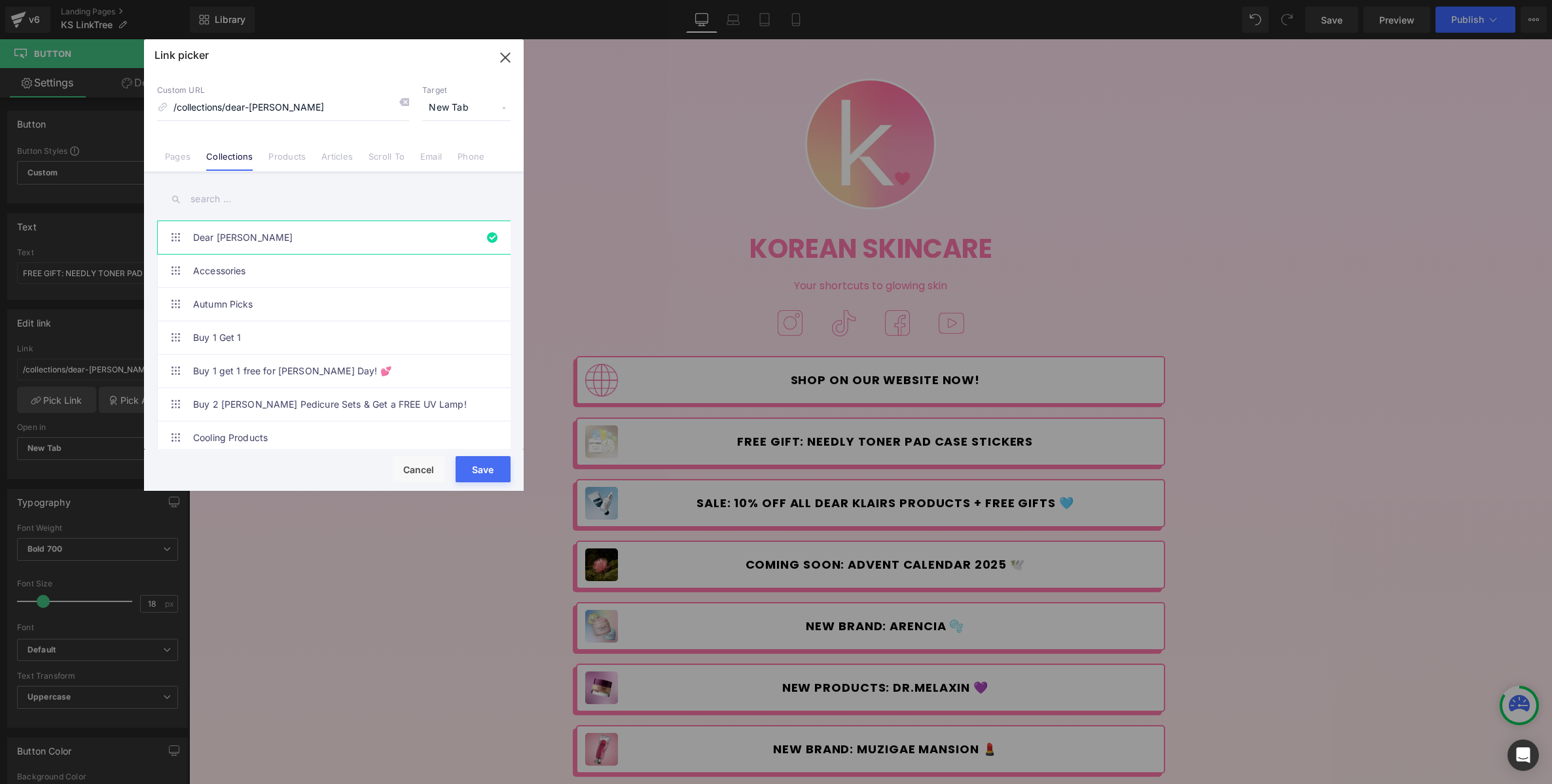
click at [220, 198] on input "text" at bounding box center [333, 199] width 353 height 30
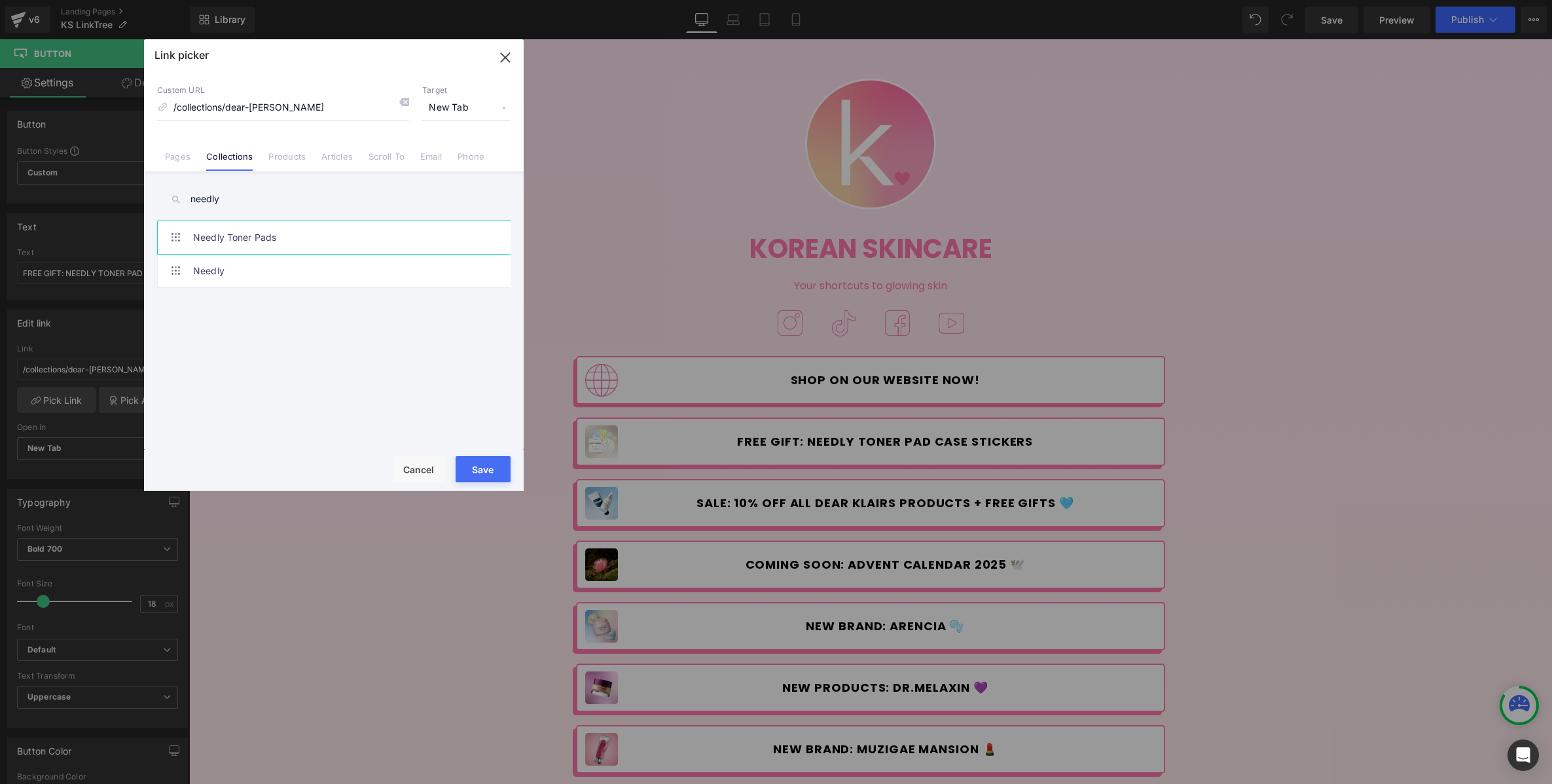
type input "needly"
click at [227, 236] on link "Needly Toner Pads" at bounding box center [336, 237] width 288 height 33
type input "/collections/needly-toner-pads"
click at [481, 461] on button "Save" at bounding box center [483, 469] width 55 height 26
type input "/collections/needly-toner-pads"
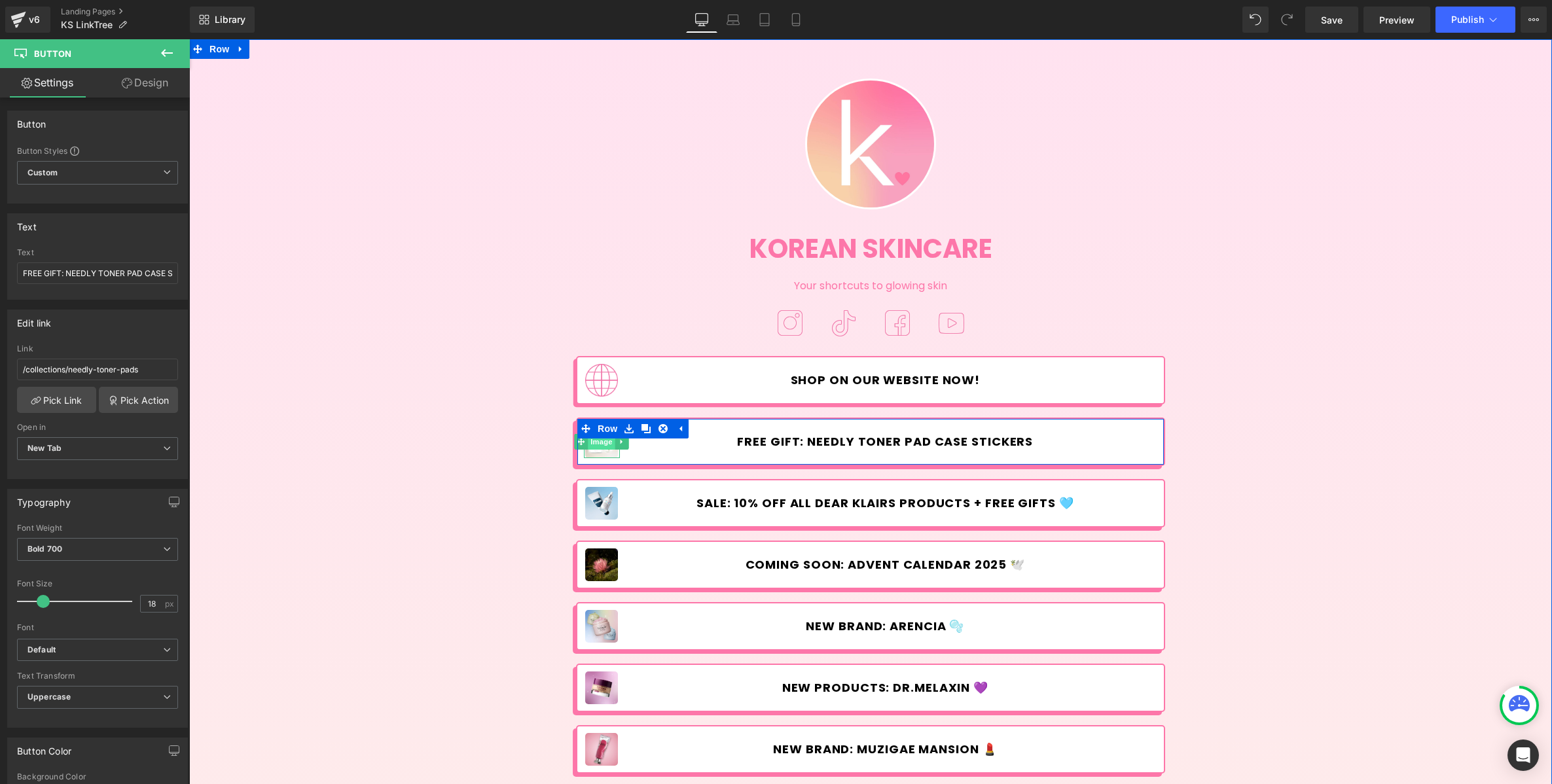
click at [601, 444] on span "Image" at bounding box center [602, 442] width 28 height 16
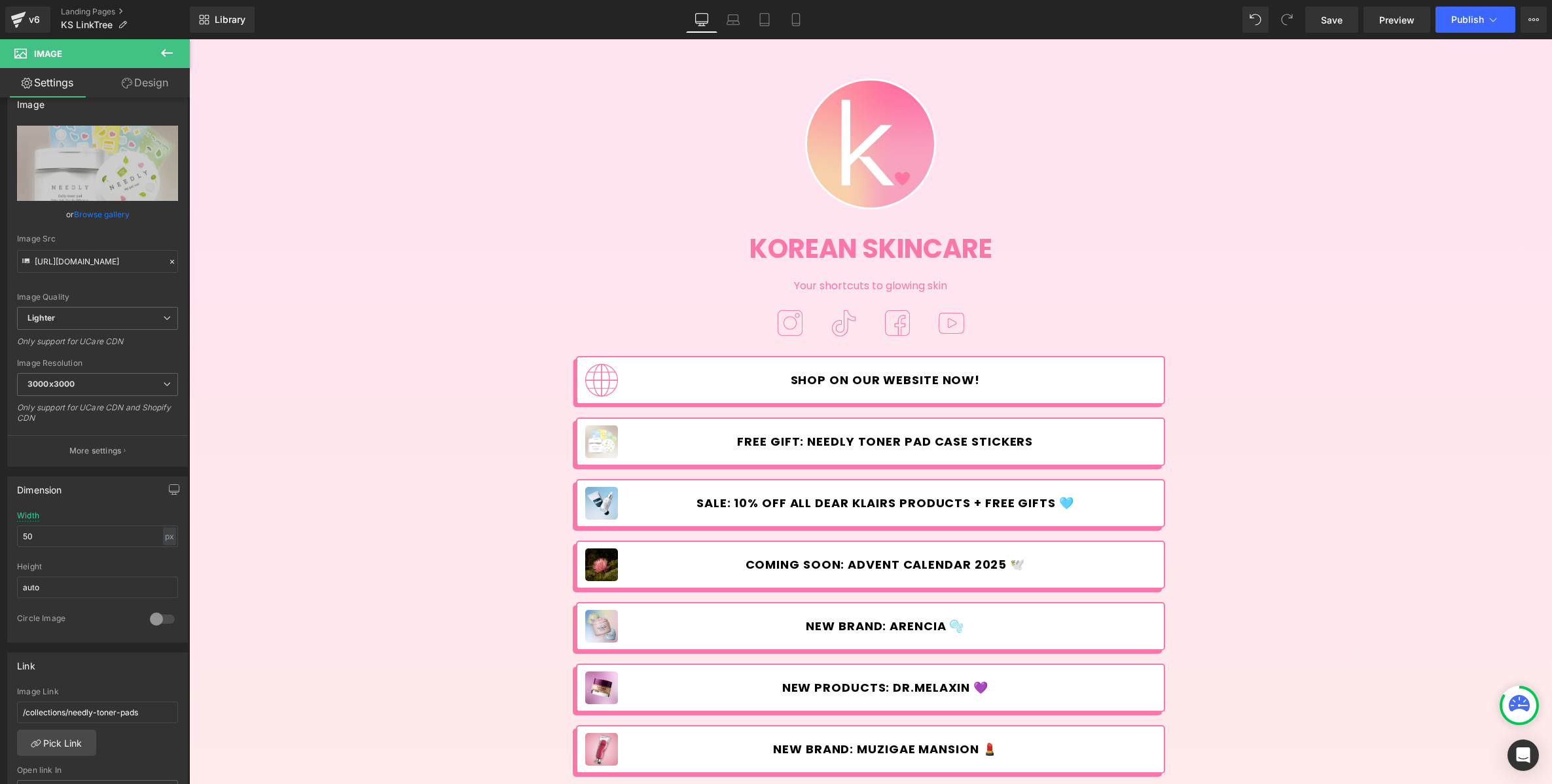
scroll to position [20, 0]
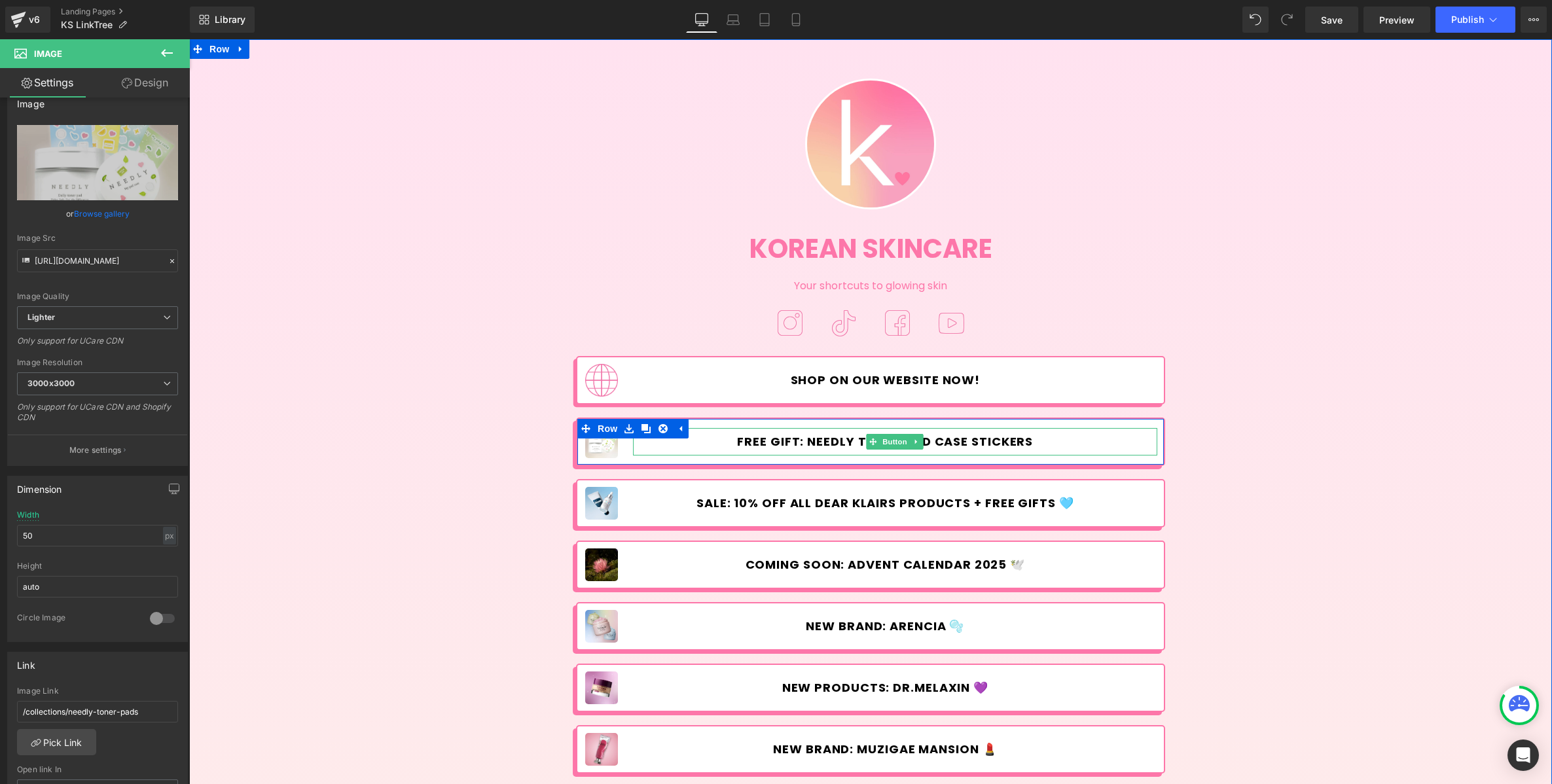
click at [838, 437] on span "FREE GIFT: NEEDLY TONER PAD CASE STICKERS" at bounding box center [884, 442] width 296 height 14
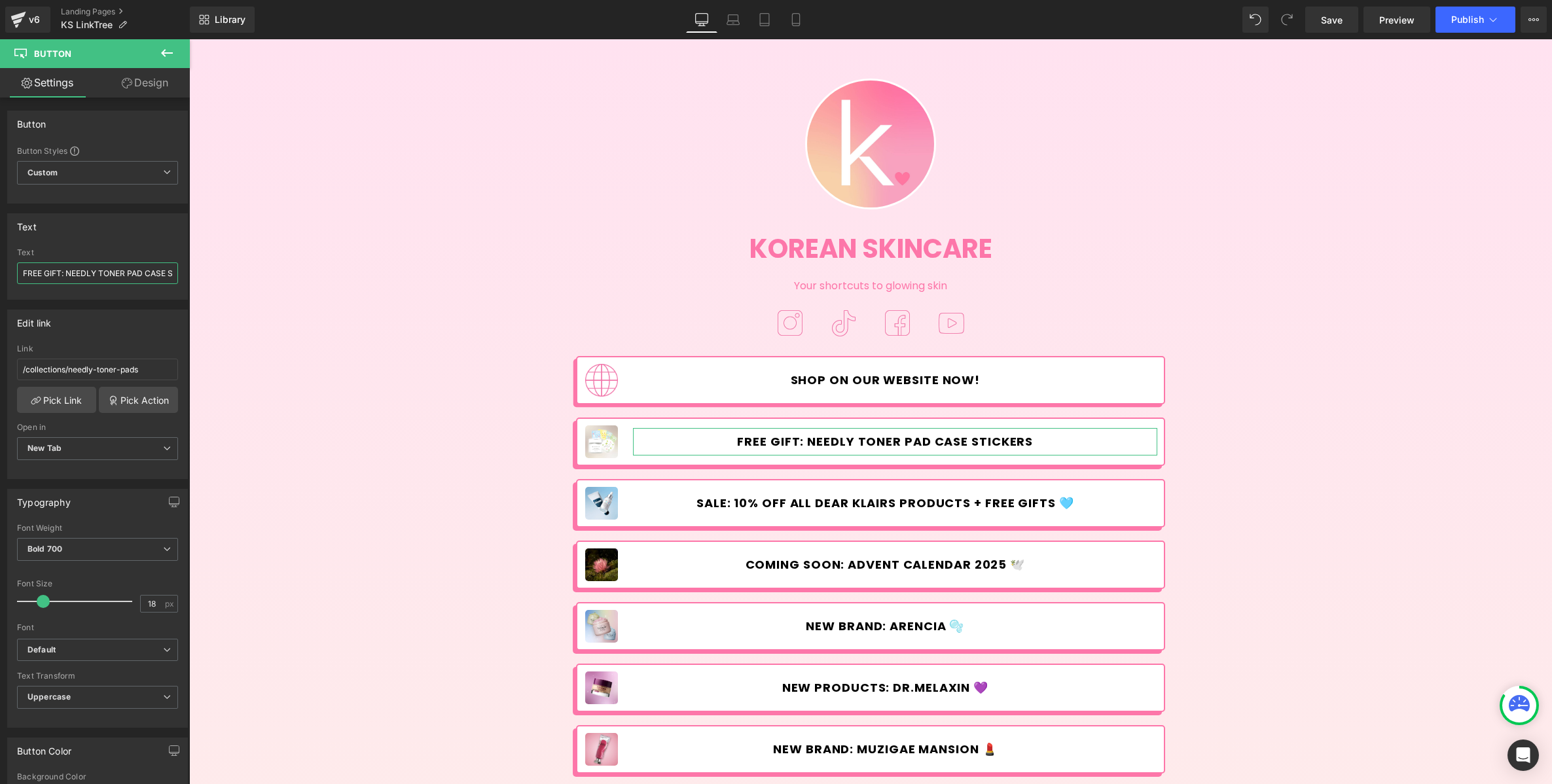
scroll to position [0, 39]
drag, startPoint x: 328, startPoint y: 310, endPoint x: 225, endPoint y: 271, distance: 110.1
click at [171, 271] on input "FREE GIFT: NEEDLY TONER PAD CASE STICKERS" at bounding box center [98, 274] width 161 height 22
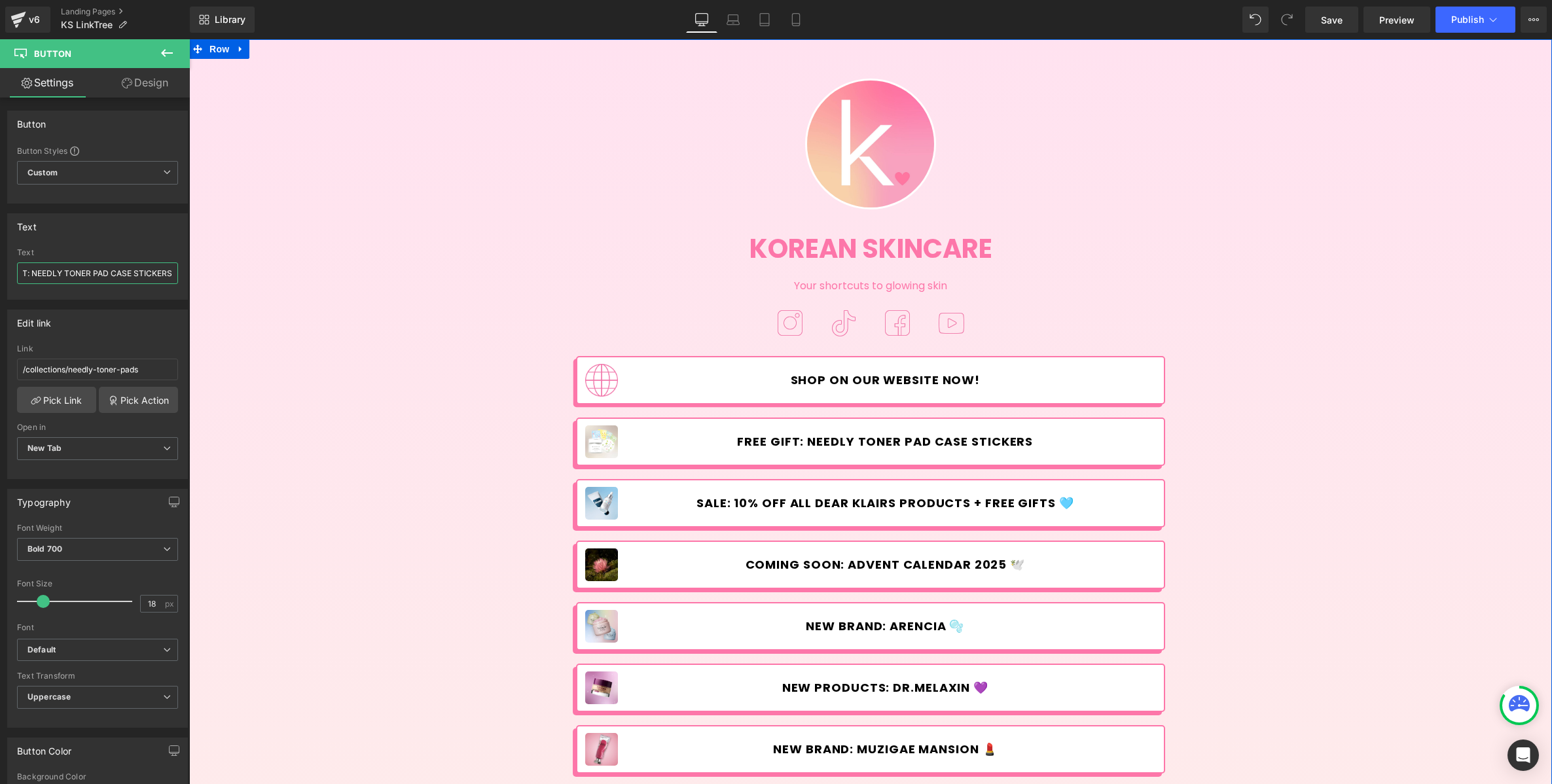
paste input "✨"
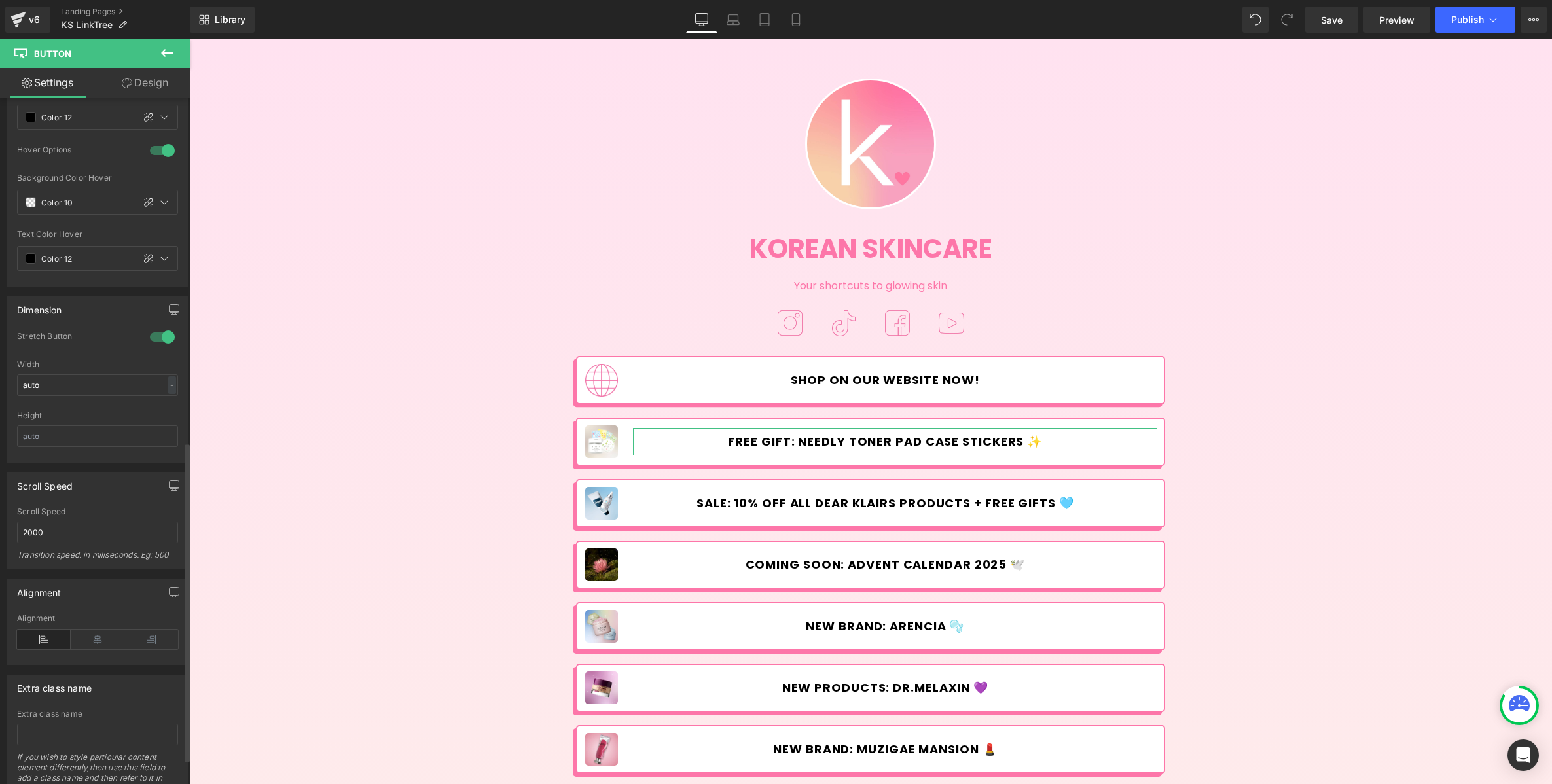
scroll to position [794, 0]
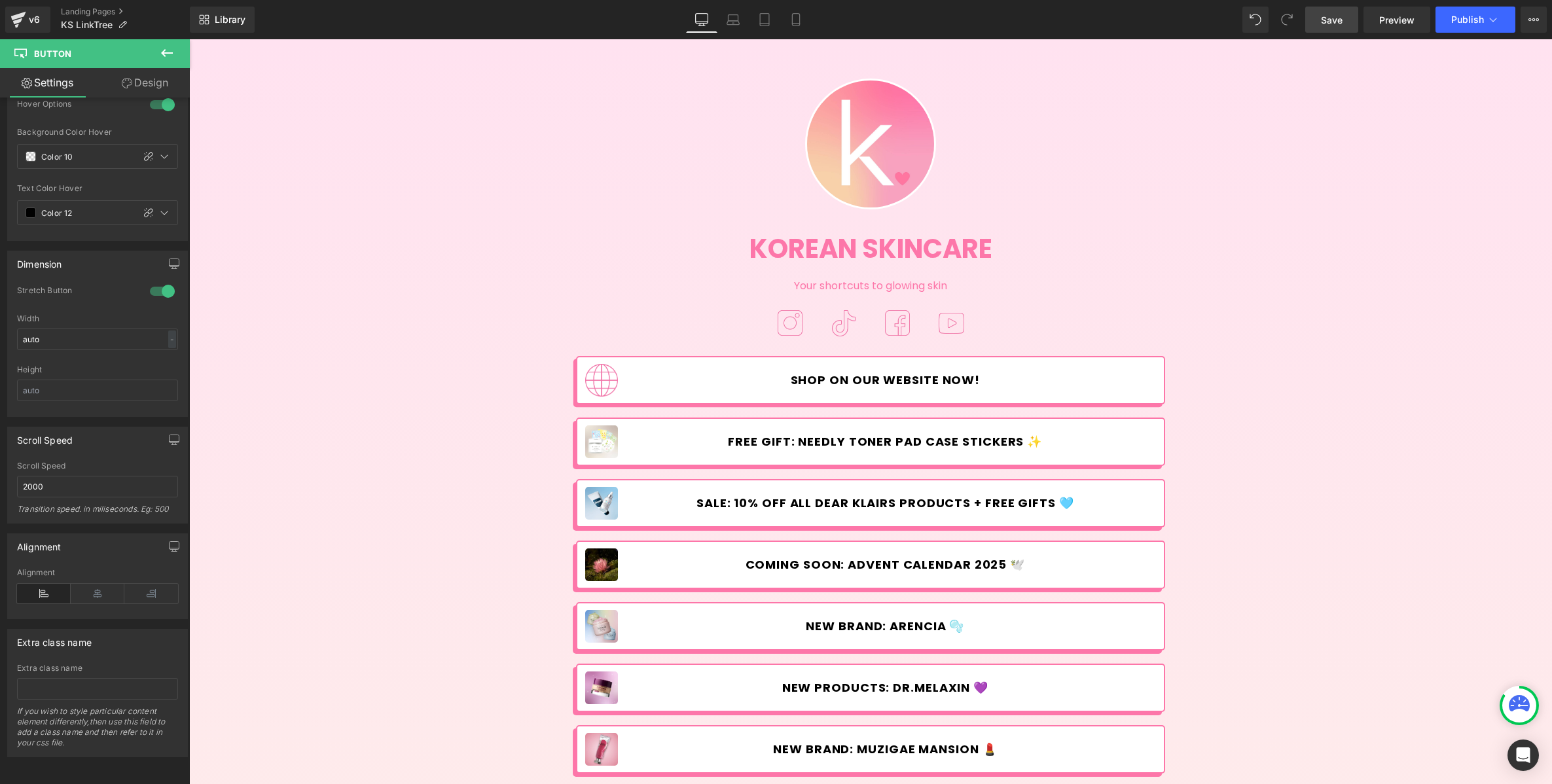
type input "FREE GIFT: NEEDLY TONER PAD CASE STICKERS ✨"
click at [1342, 18] on span "Save" at bounding box center [1332, 20] width 22 height 14
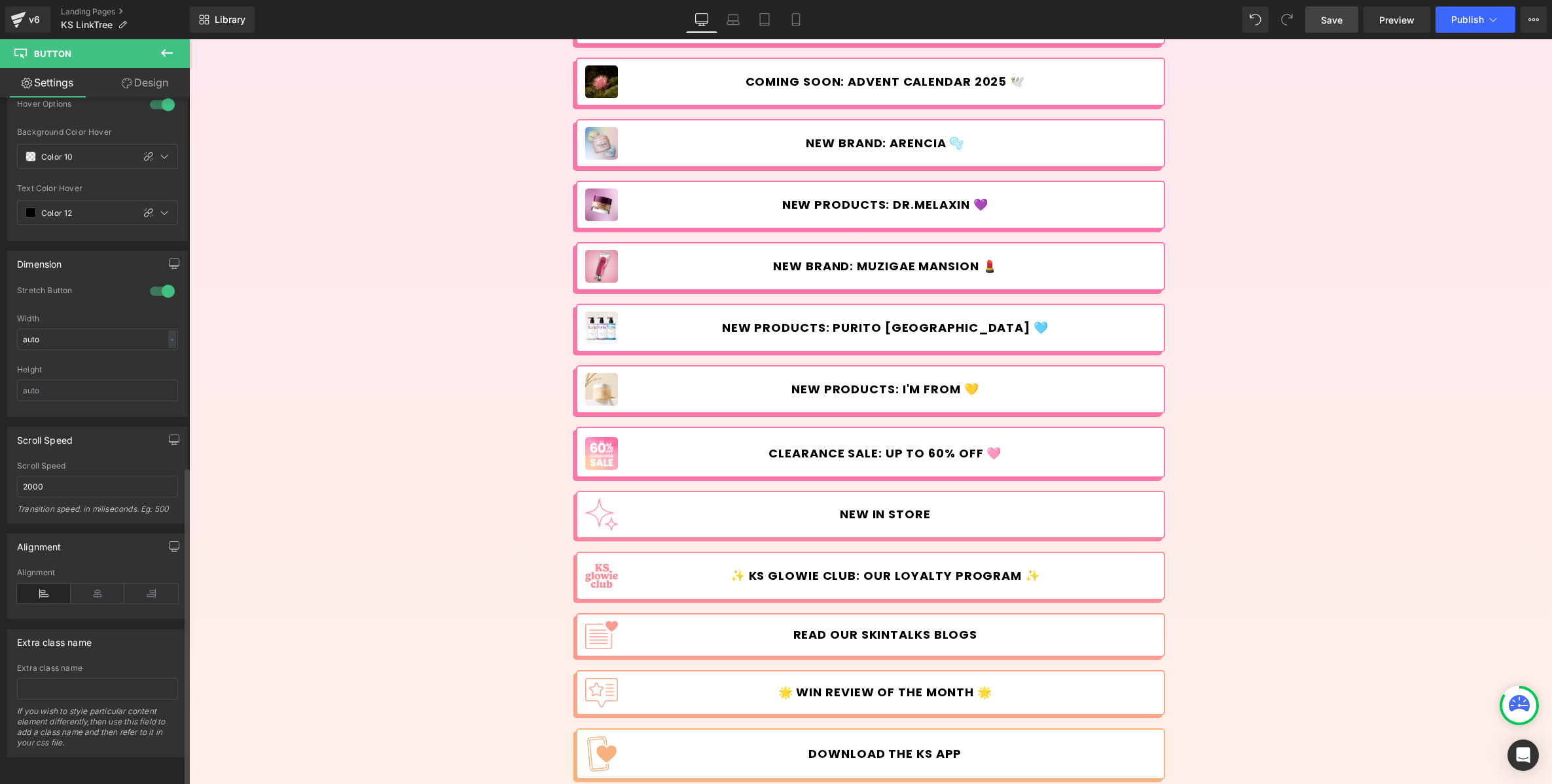
scroll to position [0, 0]
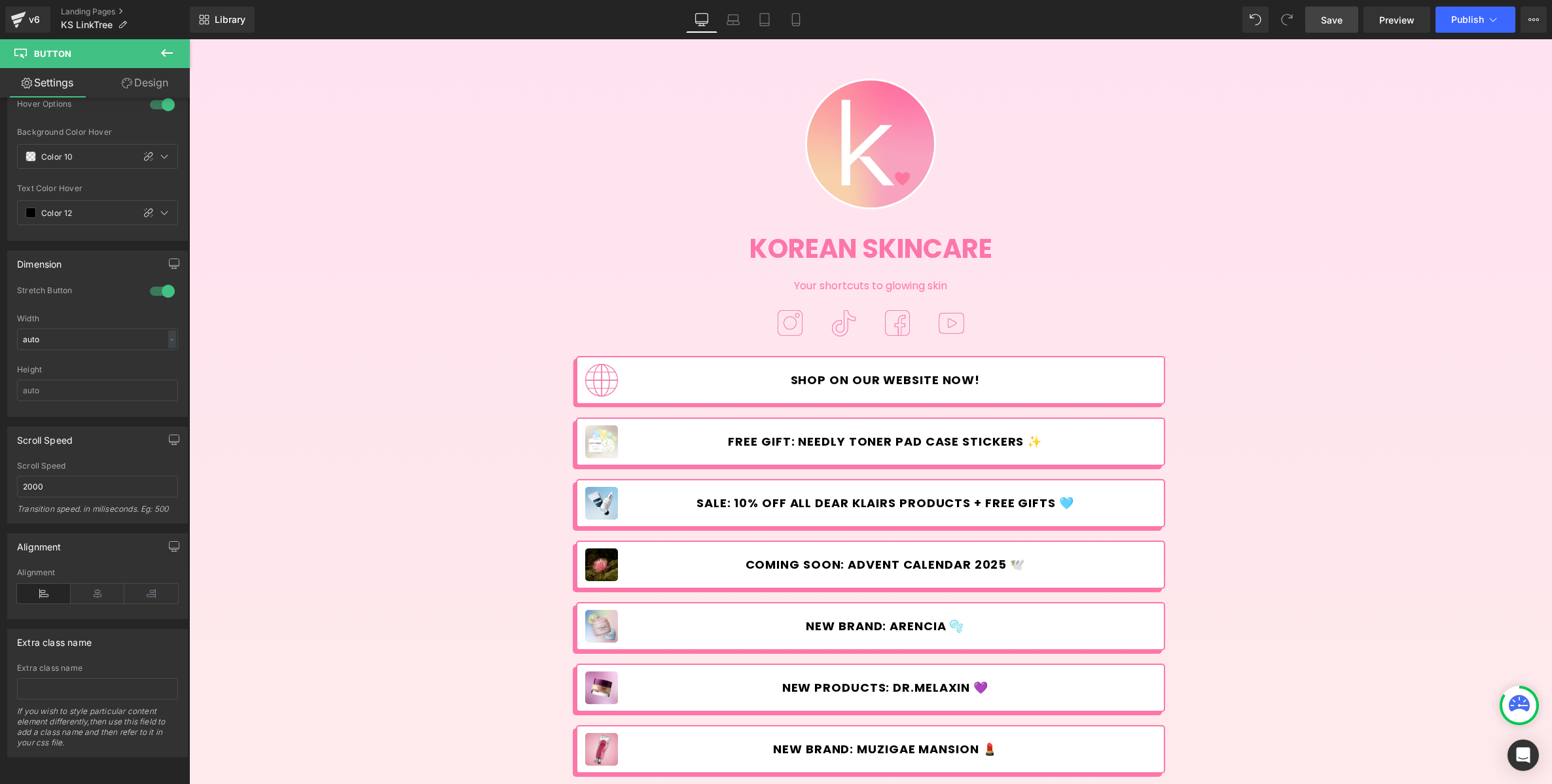
click at [1326, 22] on span "Save" at bounding box center [1332, 20] width 22 height 14
